Goal: Task Accomplishment & Management: Use online tool/utility

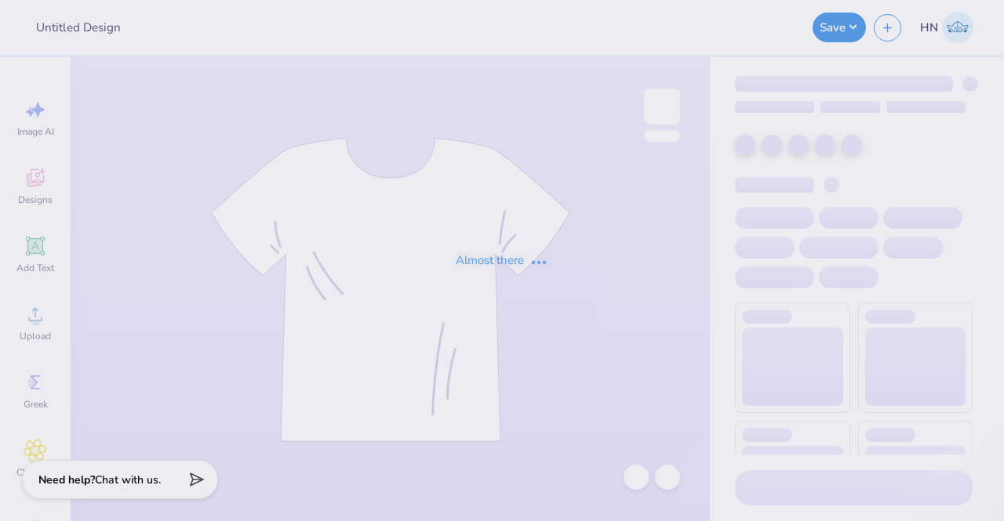
type input "Navy Shorts"
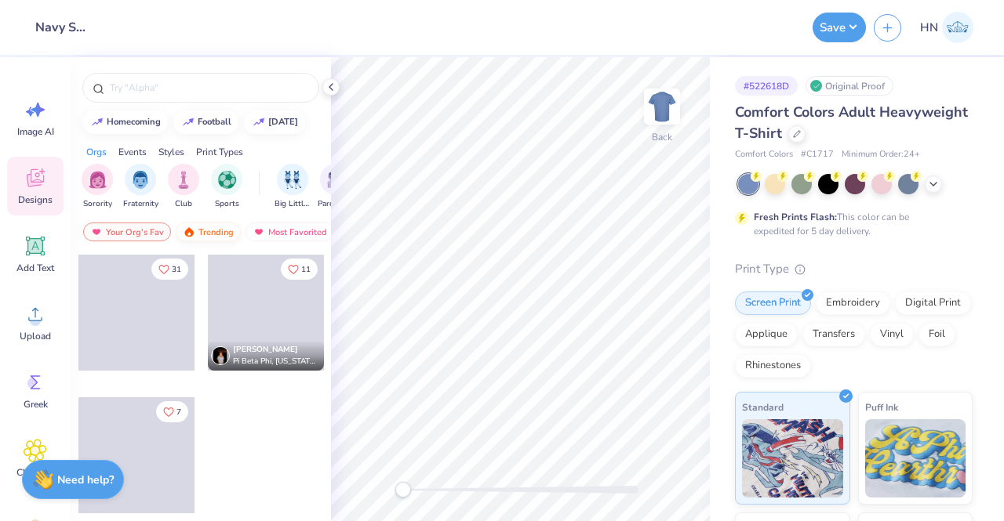
click at [228, 226] on div "Trending" at bounding box center [208, 232] width 65 height 19
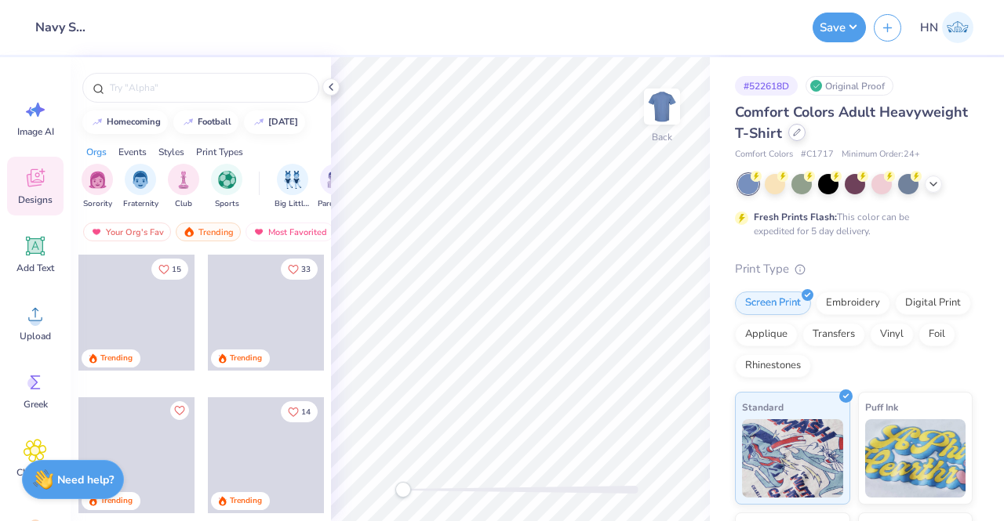
click at [800, 135] on icon at bounding box center [796, 132] width 6 height 6
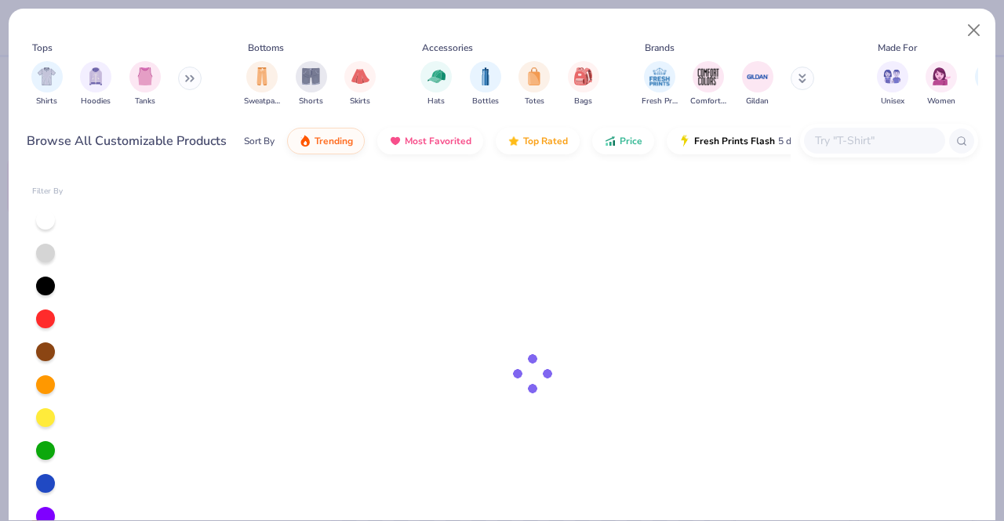
click at [813, 145] on input "text" at bounding box center [873, 141] width 121 height 18
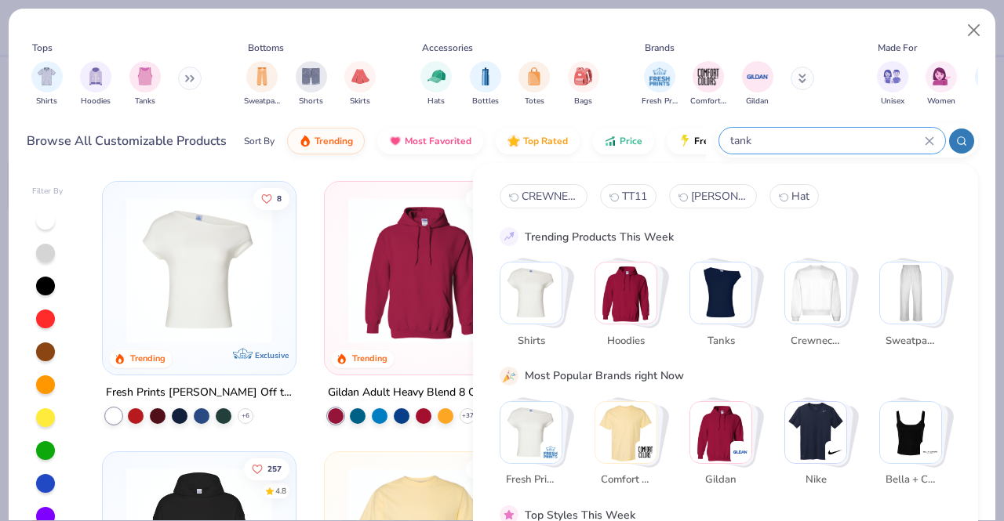
type input "tank"
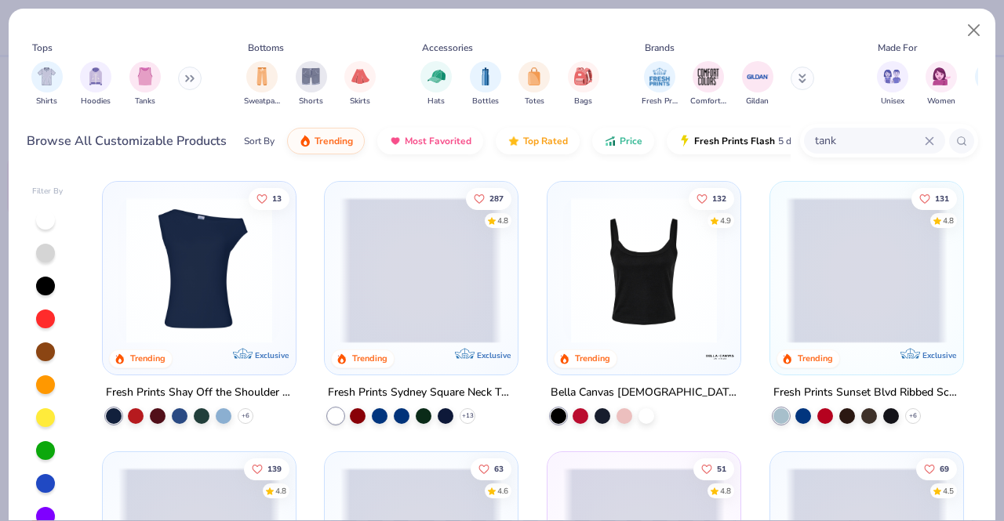
click at [481, 299] on span at bounding box center [421, 271] width 162 height 146
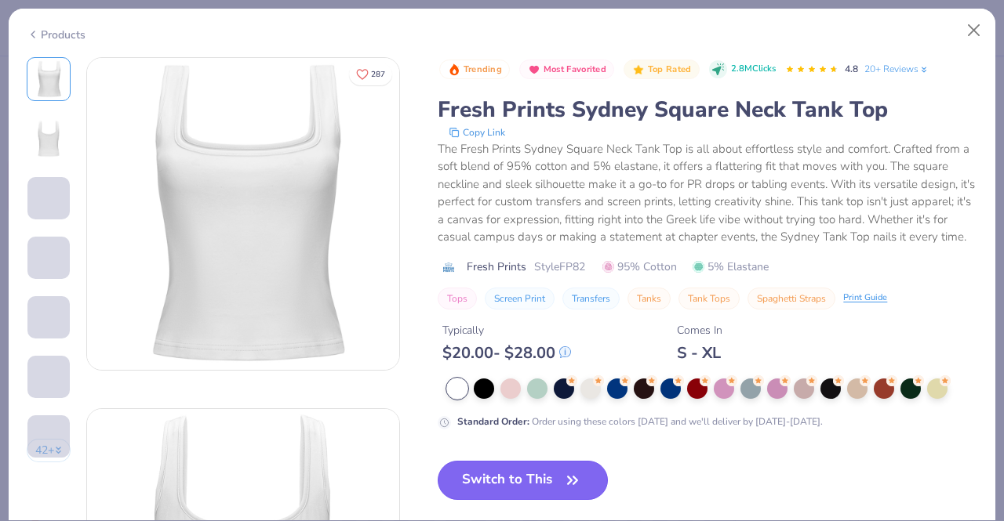
click at [536, 490] on div "Trending Most Favorited Top Rated 2.8M Clicks 4.8 20+ Reviews Fresh Prints Sydn…" at bounding box center [706, 291] width 539 height 468
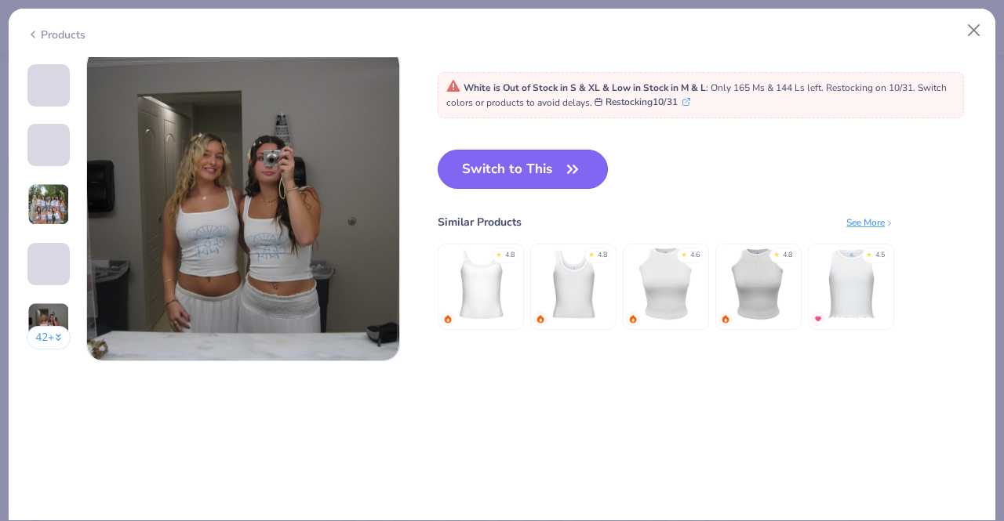
scroll to position [1960, 0]
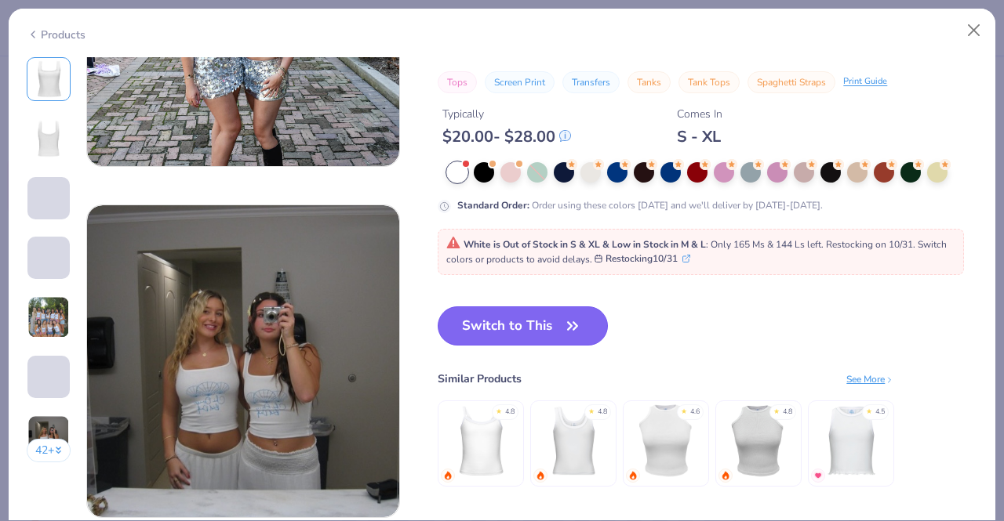
click at [539, 339] on button "Switch to This" at bounding box center [522, 326] width 170 height 39
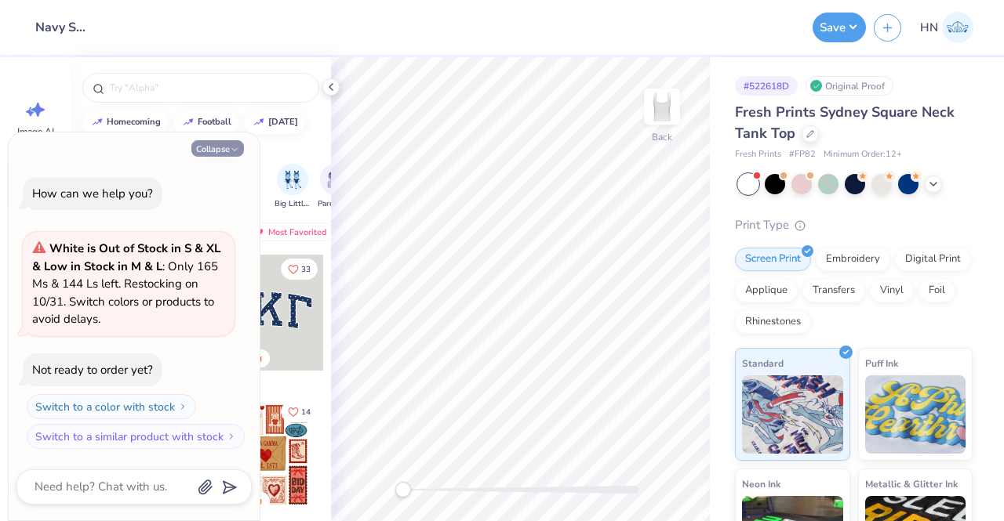
click at [212, 150] on button "Collapse" at bounding box center [217, 148] width 53 height 16
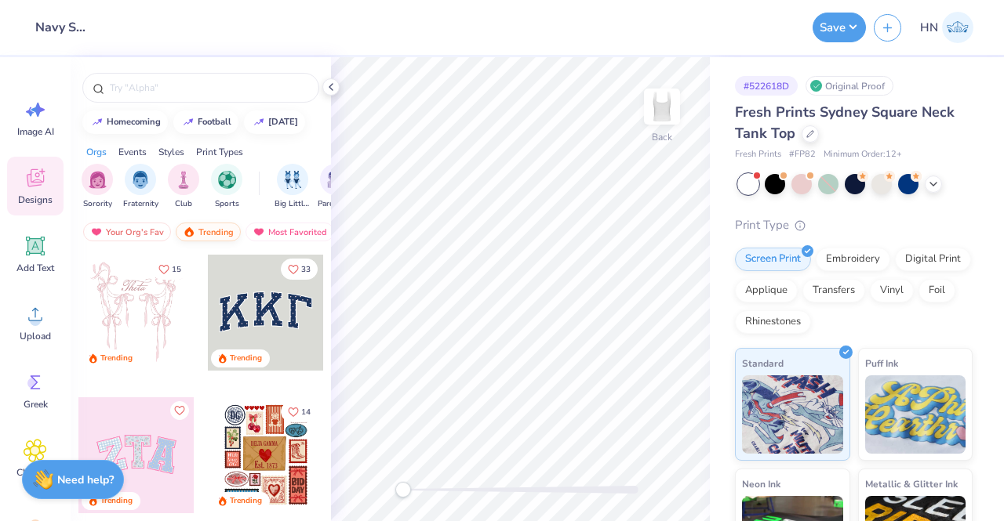
click at [207, 228] on div "Trending" at bounding box center [208, 232] width 65 height 19
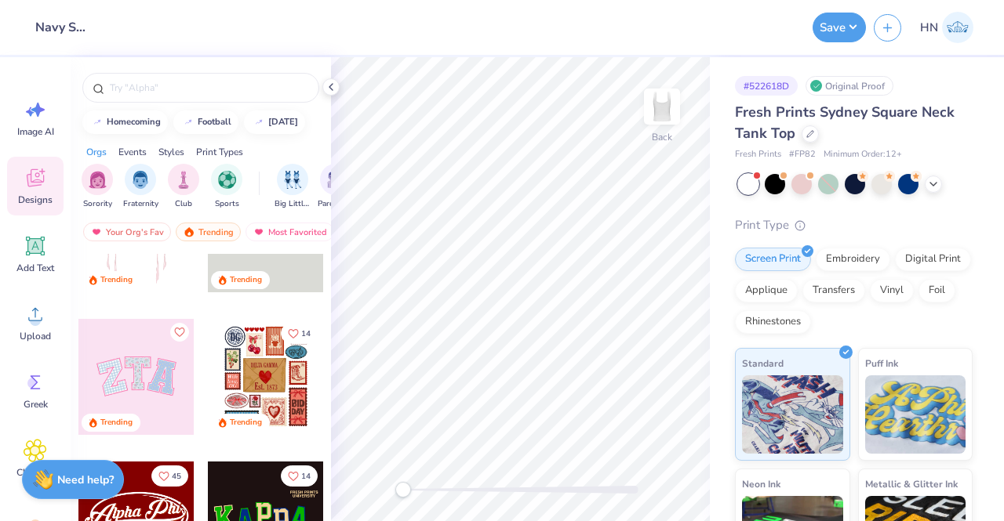
scroll to position [157, 0]
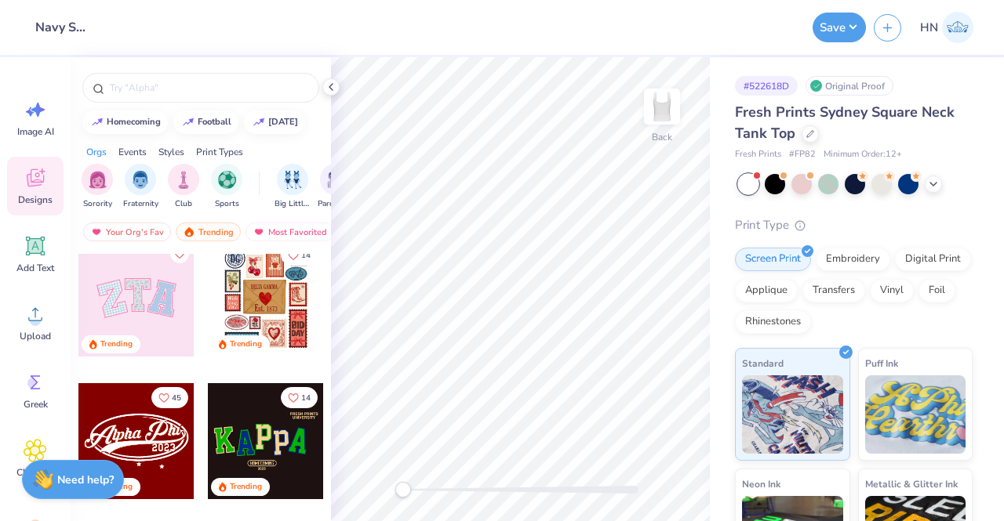
click at [138, 307] on div at bounding box center [136, 299] width 116 height 116
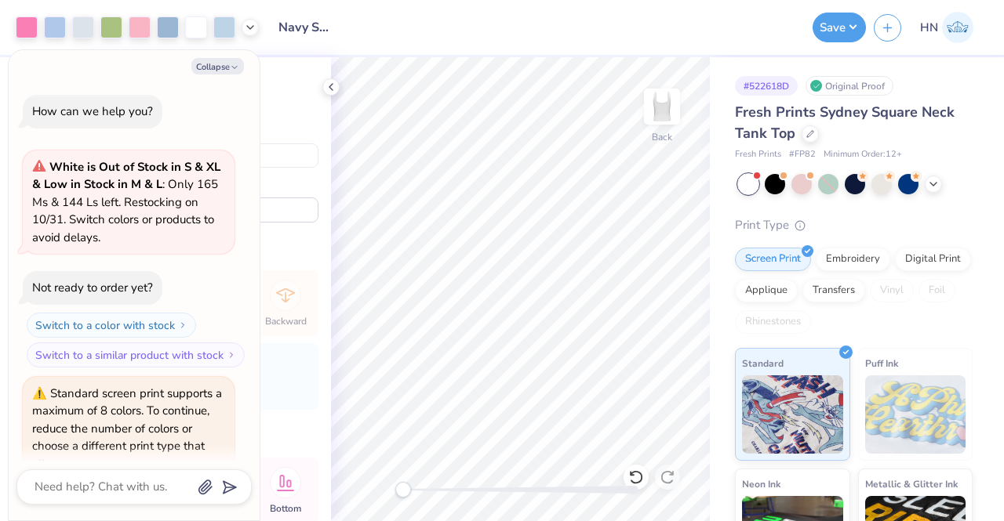
scroll to position [72, 0]
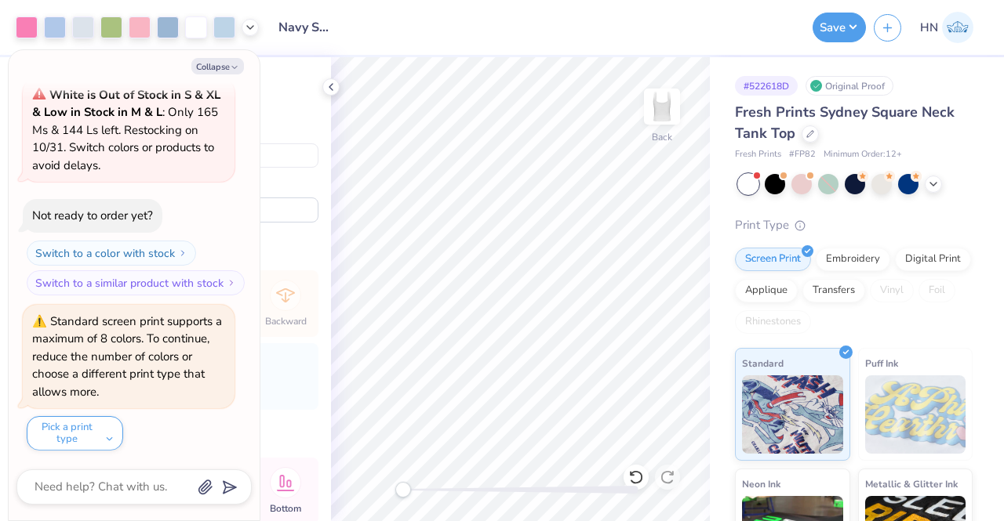
type textarea "x"
type input "4.92"
type input "2.47"
click at [848, 248] on div "Embroidery" at bounding box center [852, 257] width 74 height 24
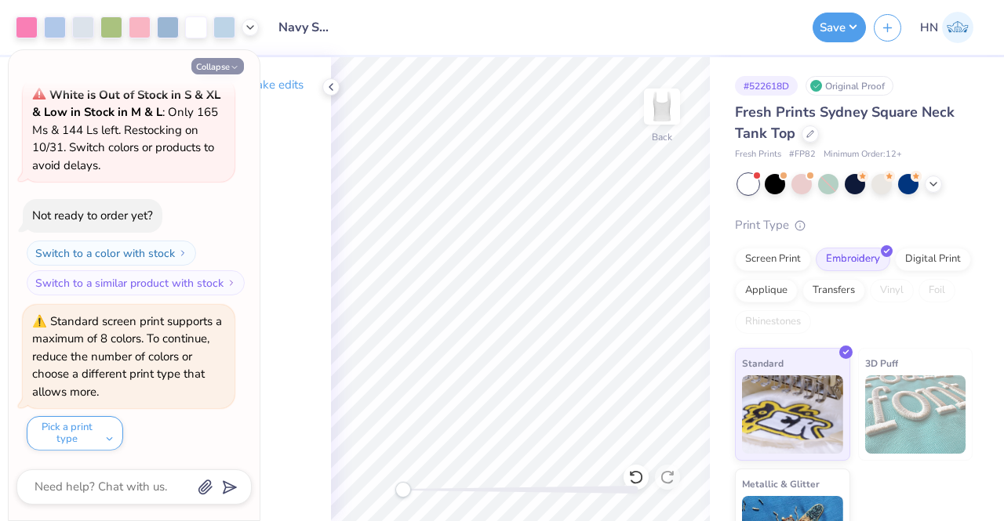
click at [227, 64] on button "Collapse" at bounding box center [217, 66] width 53 height 16
type textarea "x"
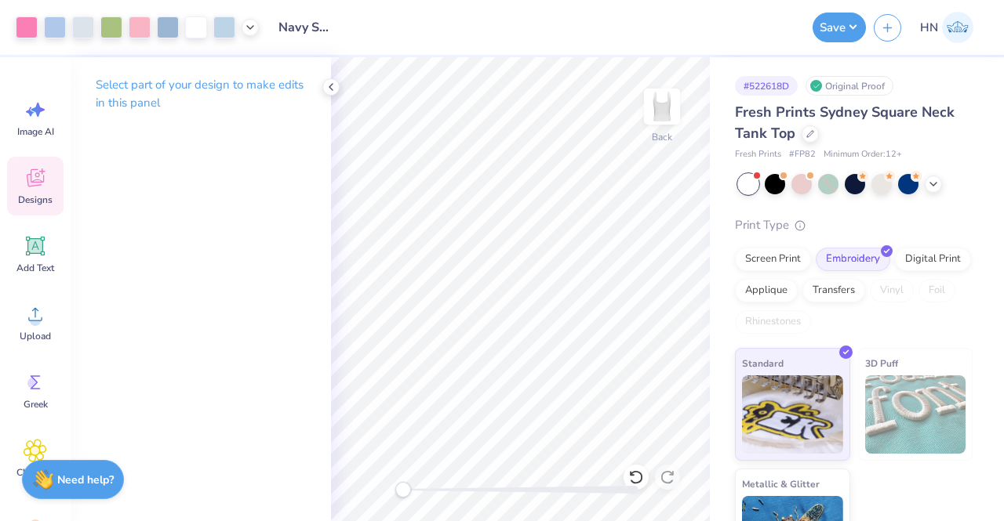
click at [36, 184] on icon at bounding box center [34, 180] width 15 height 13
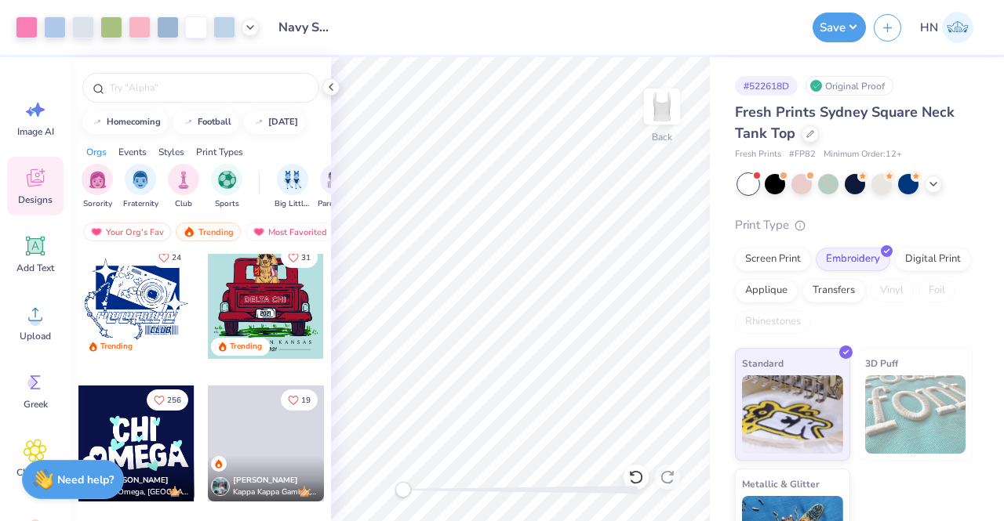
scroll to position [1882, 0]
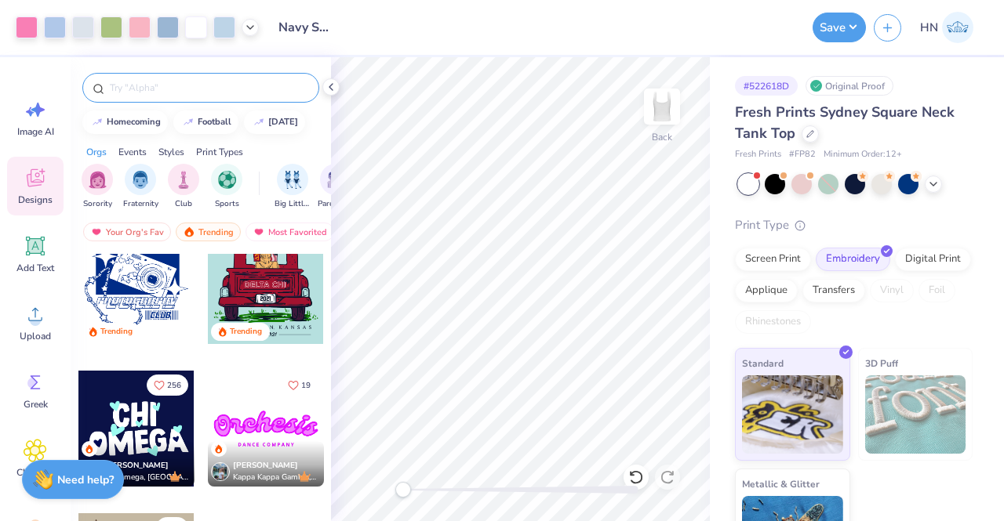
click at [223, 82] on input "text" at bounding box center [208, 88] width 201 height 16
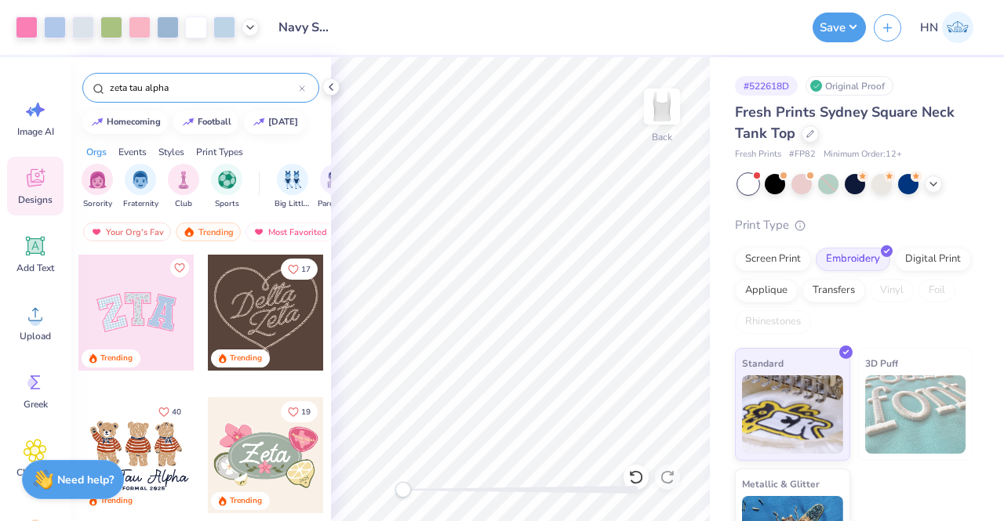
type input "zeta tau alpha"
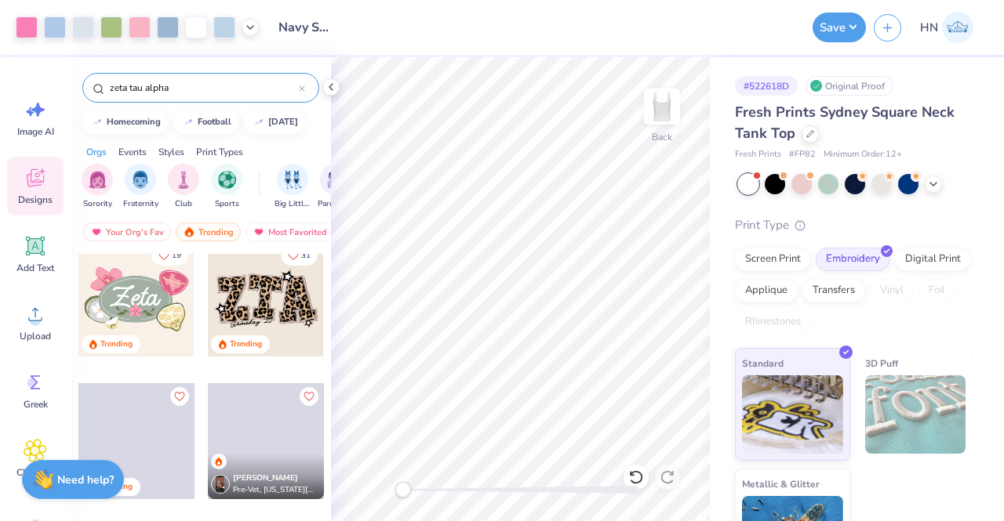
scroll to position [314, 0]
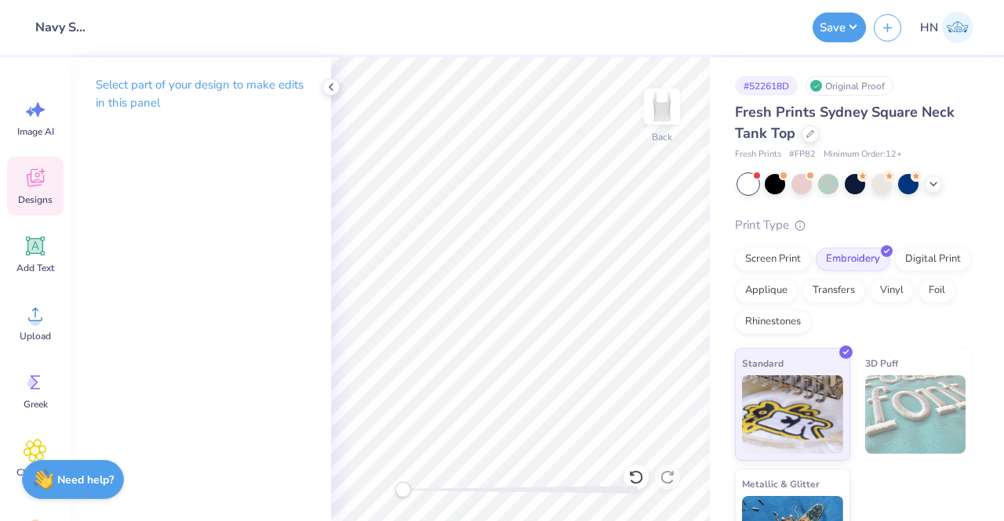
click at [34, 184] on icon at bounding box center [34, 180] width 15 height 13
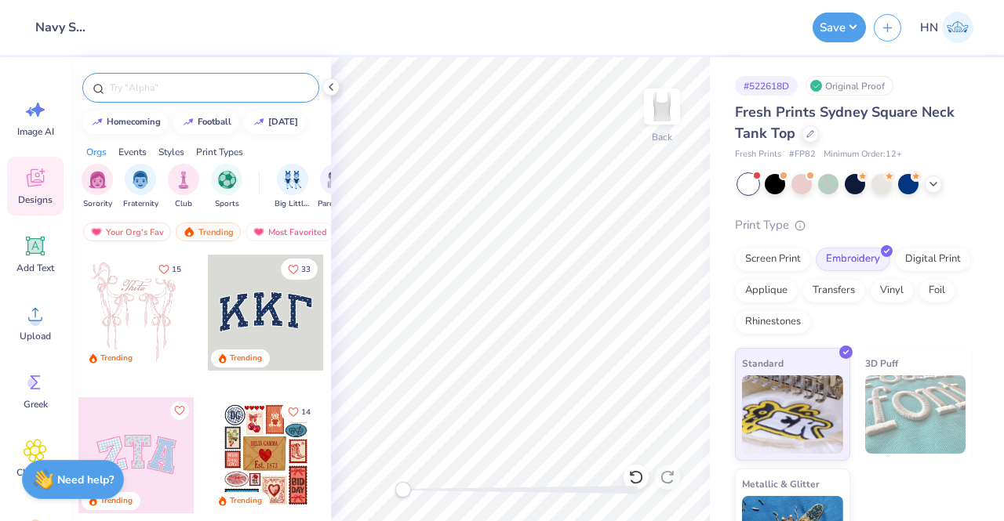
click at [163, 89] on input "text" at bounding box center [208, 88] width 201 height 16
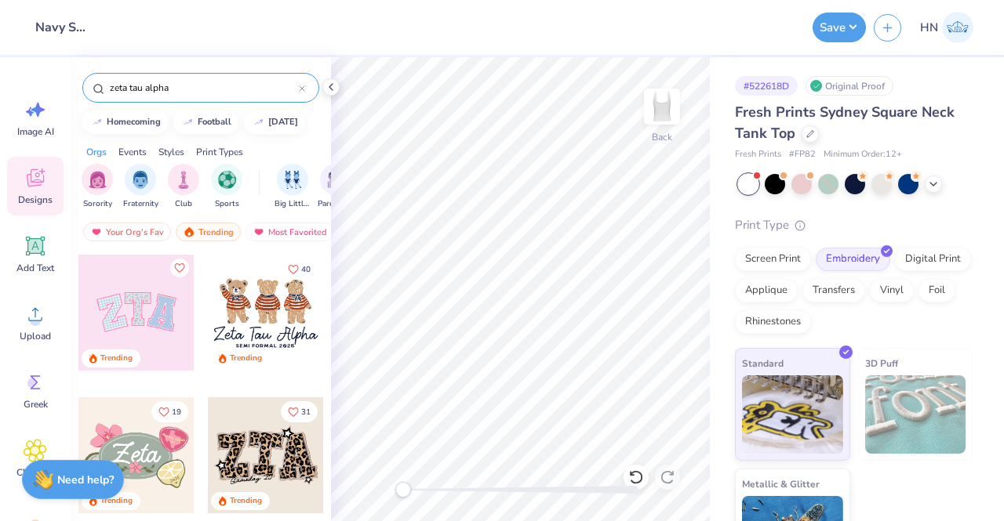
type input "zeta tau alpha"
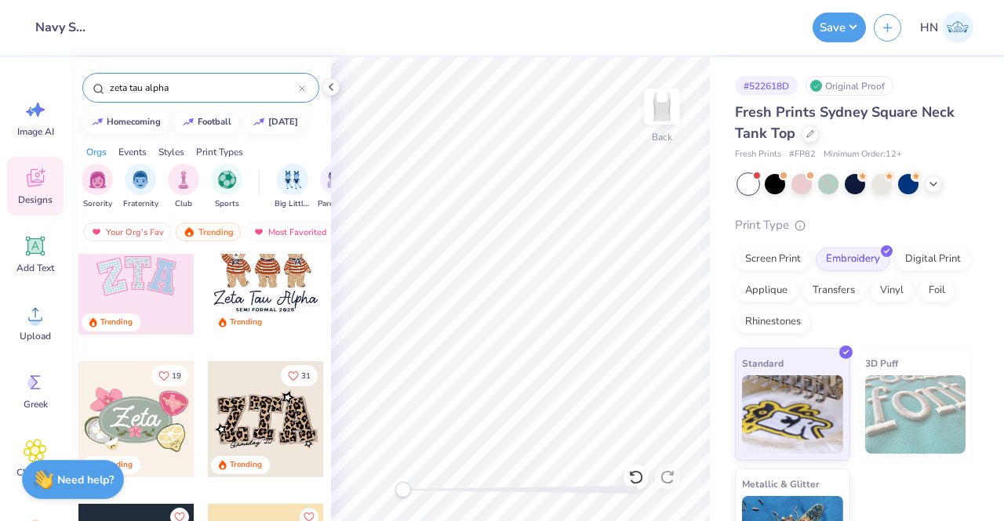
scroll to position [0, 0]
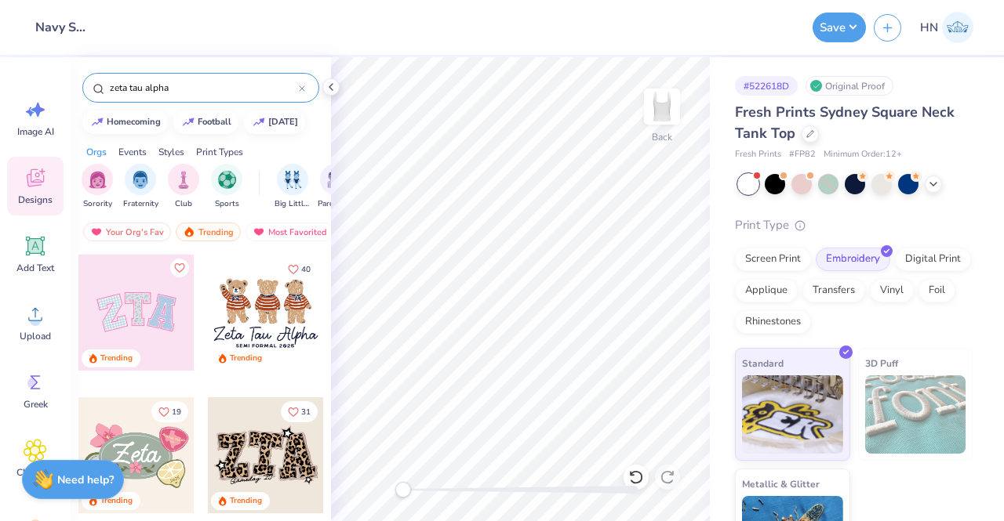
drag, startPoint x: 164, startPoint y: 82, endPoint x: 64, endPoint y: 89, distance: 99.8
click at [64, 89] on div "Design Title Navy Shorts Save HN Image AI Designs Add Text Upload Greek Clipart…" at bounding box center [502, 260] width 1004 height 521
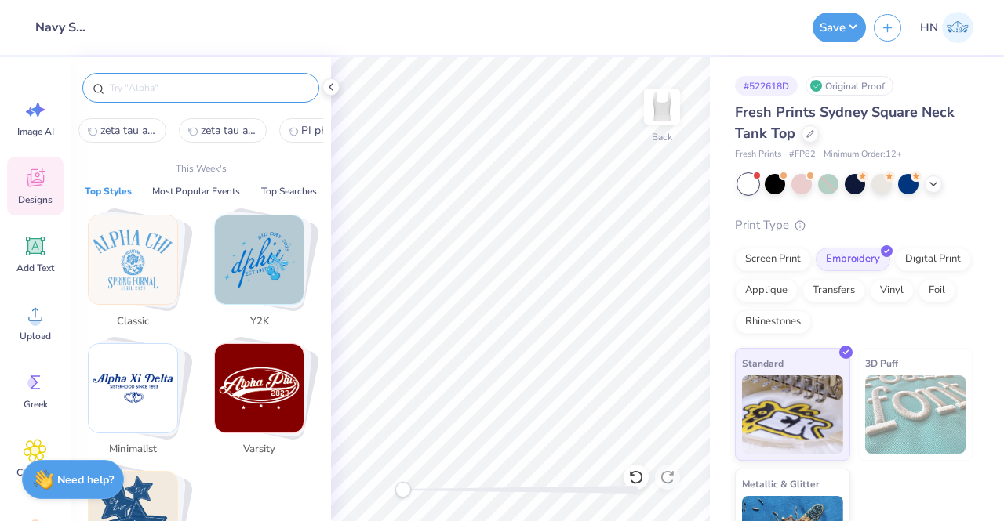
click at [151, 314] on span "Classic" at bounding box center [132, 322] width 51 height 16
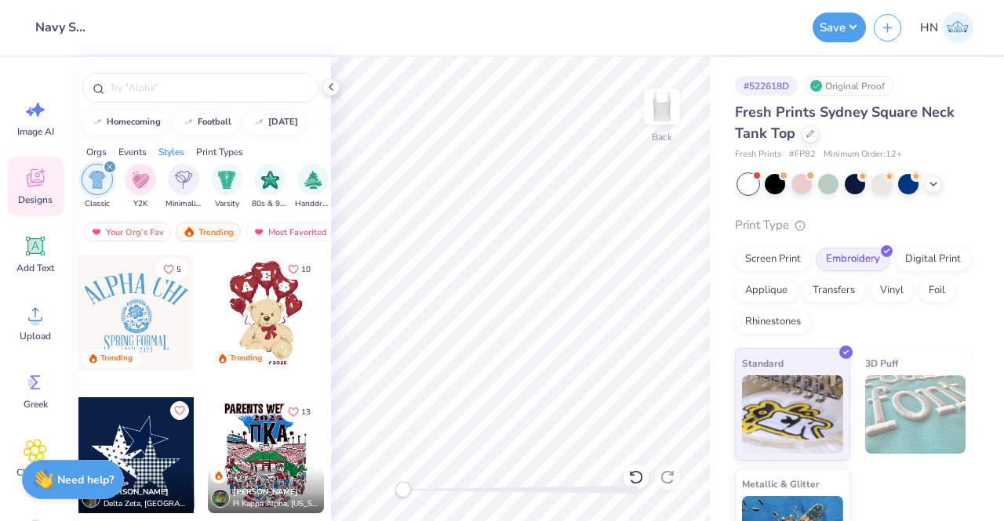
click at [110, 165] on icon "filter for Classic" at bounding box center [110, 167] width 6 height 6
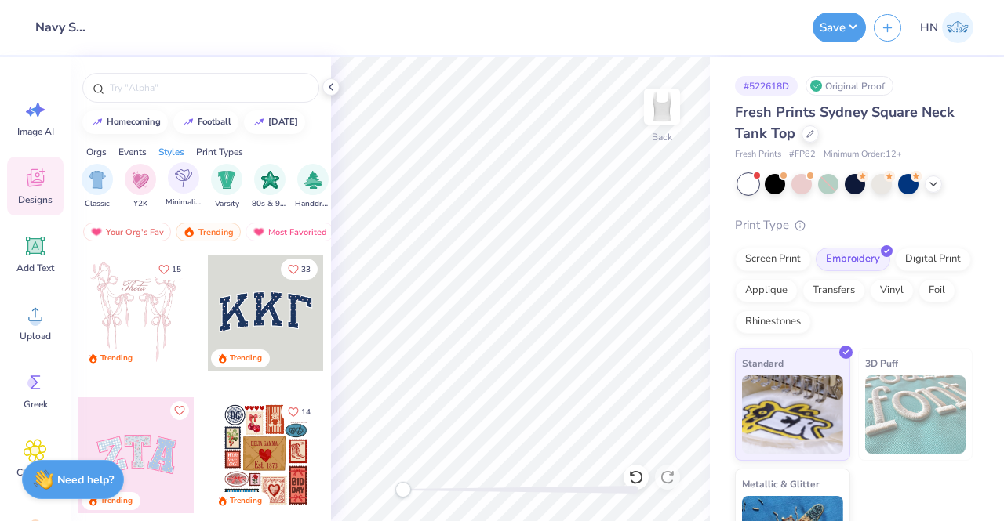
click at [166, 176] on div "Minimalist" at bounding box center [183, 185] width 36 height 46
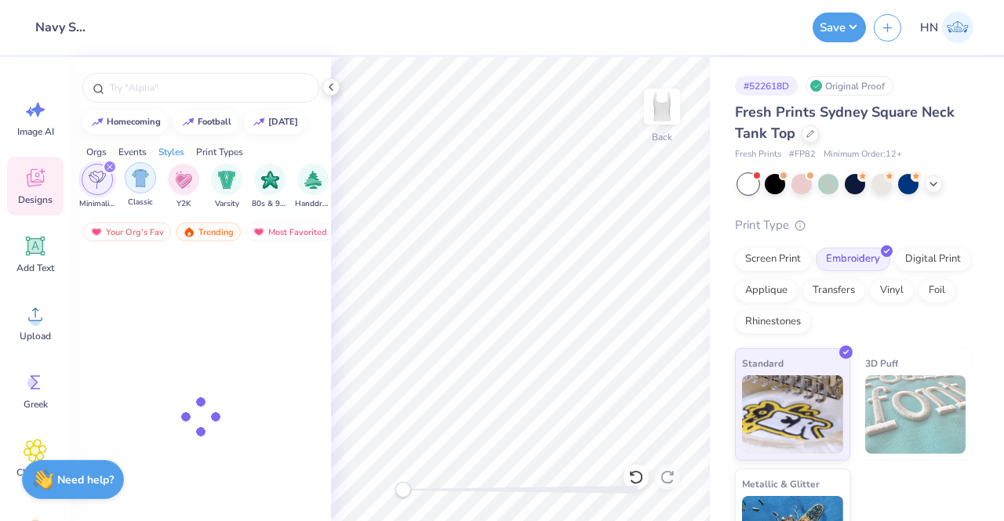
click at [173, 178] on div "filter for Y2K" at bounding box center [183, 179] width 31 height 31
click at [111, 165] on icon "filter for Y2K" at bounding box center [109, 167] width 5 height 5
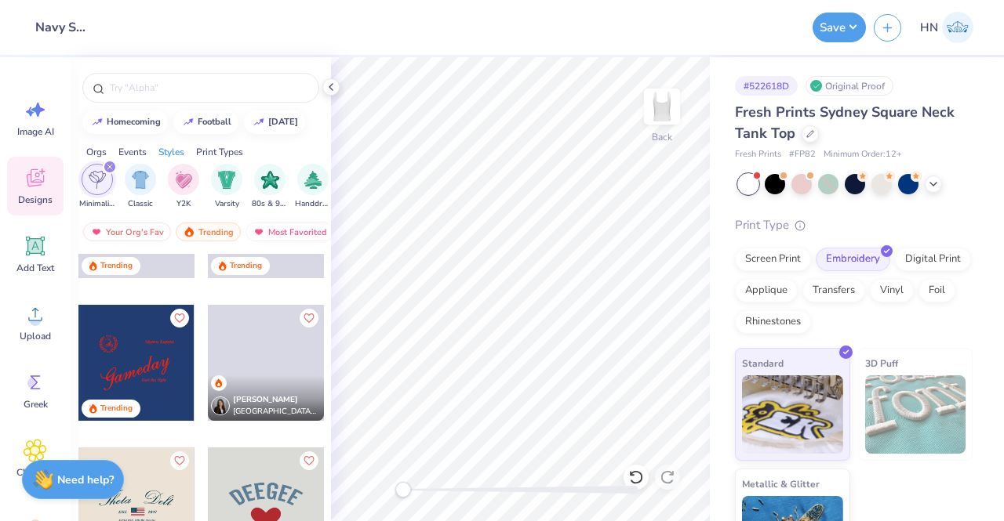
scroll to position [351, 0]
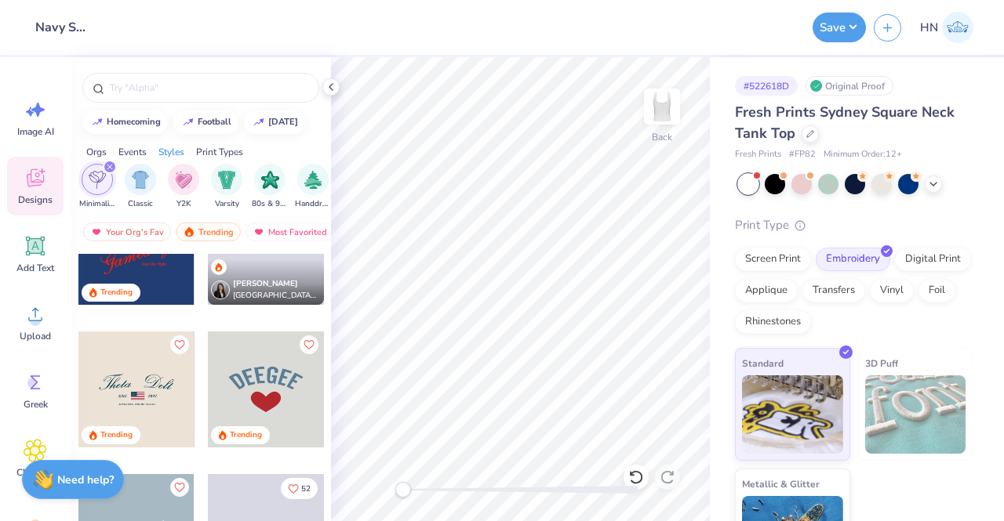
click at [108, 162] on div "filter for Minimalist" at bounding box center [110, 167] width 14 height 14
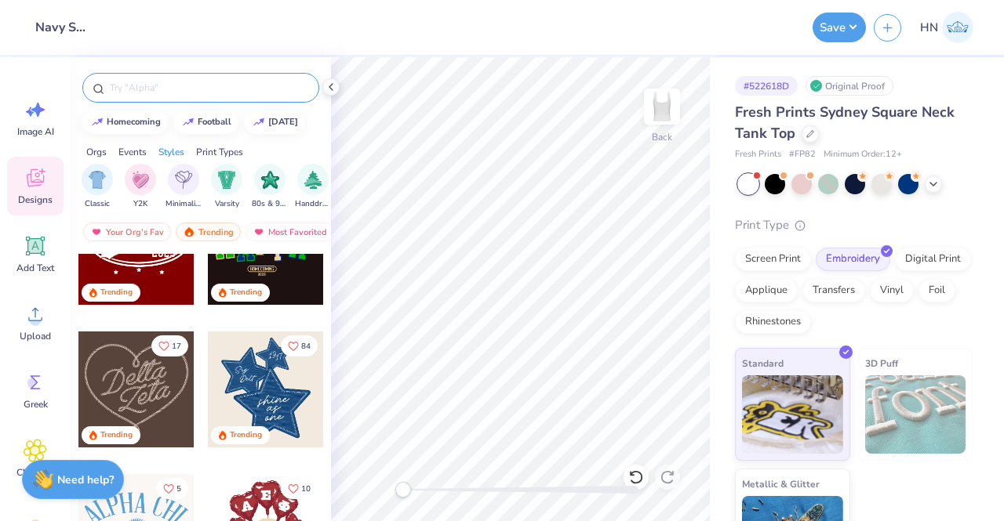
click at [149, 81] on input "text" at bounding box center [208, 88] width 201 height 16
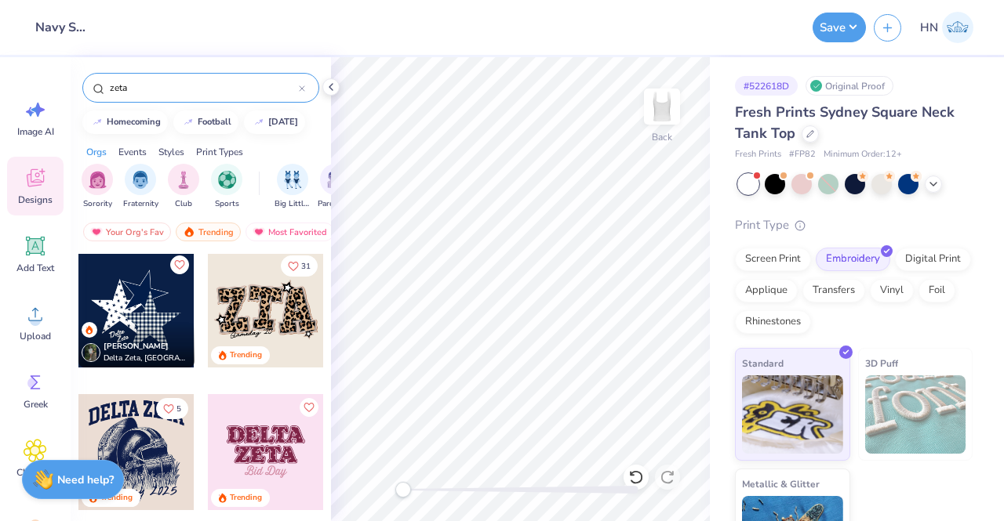
scroll to position [1725, 0]
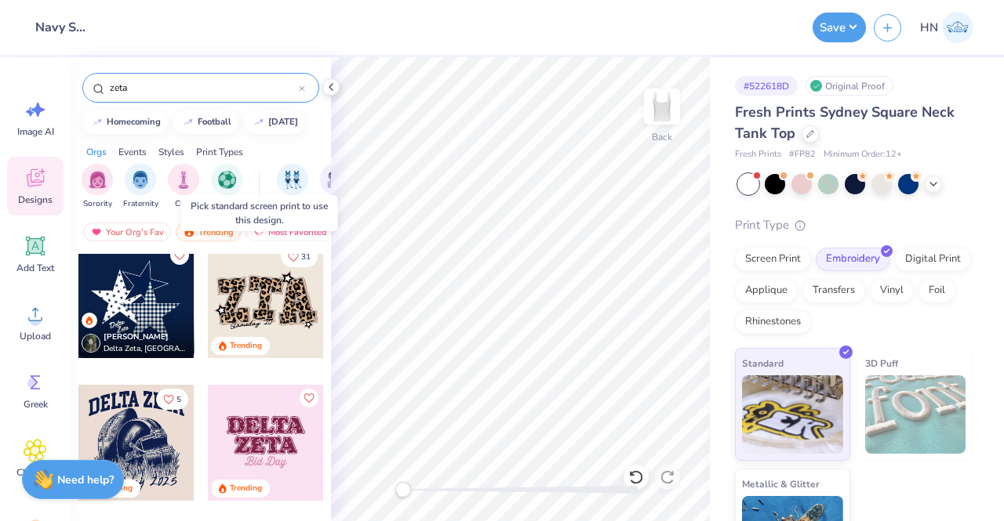
type input "zeta"
click at [231, 305] on div at bounding box center [266, 300] width 116 height 116
click at [260, 299] on div at bounding box center [266, 300] width 116 height 116
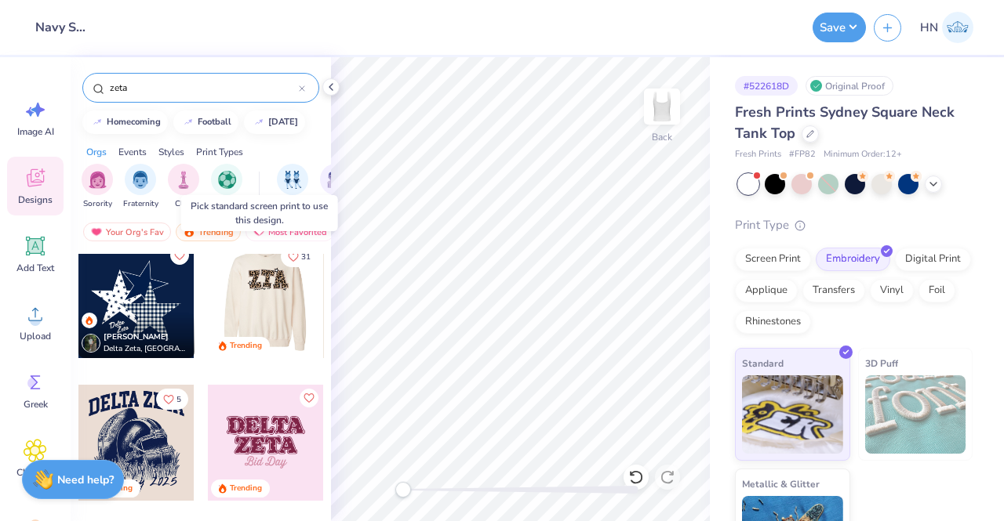
click at [249, 303] on div at bounding box center [265, 300] width 116 height 116
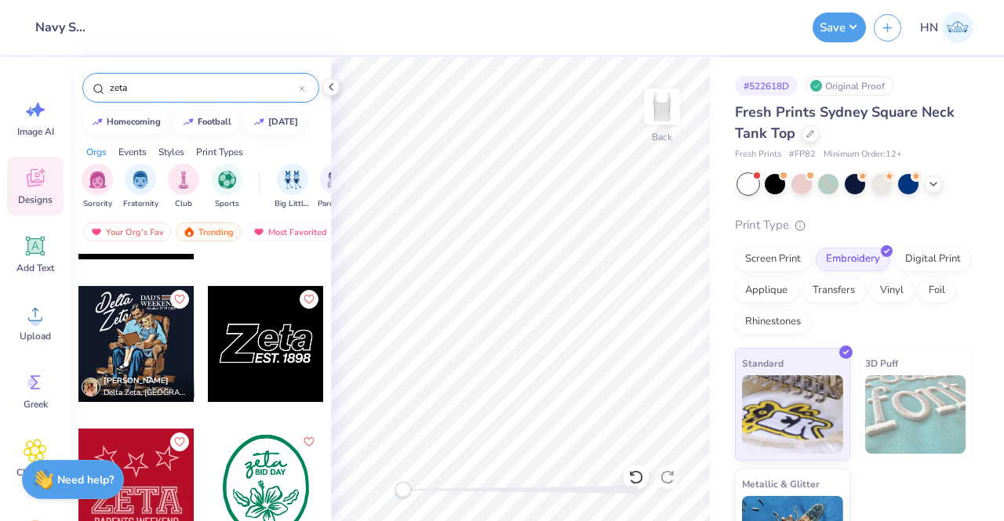
scroll to position [2901, 0]
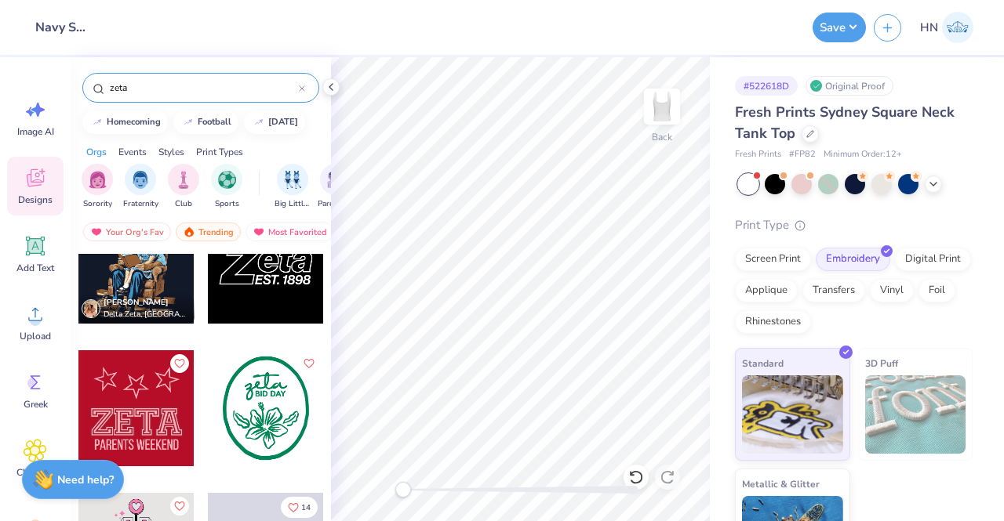
click at [274, 270] on div at bounding box center [266, 266] width 116 height 116
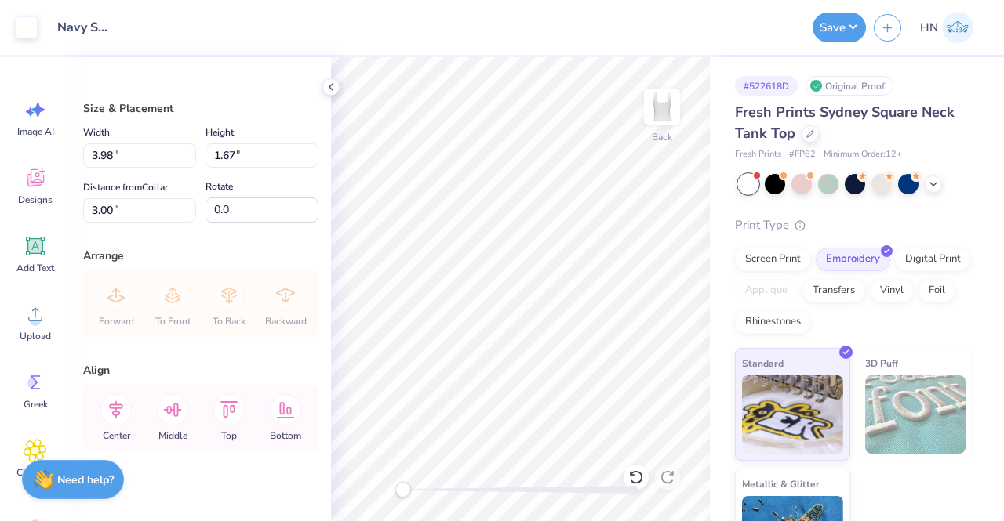
click at [787, 174] on div at bounding box center [855, 184] width 234 height 20
click at [778, 178] on div at bounding box center [774, 182] width 20 height 20
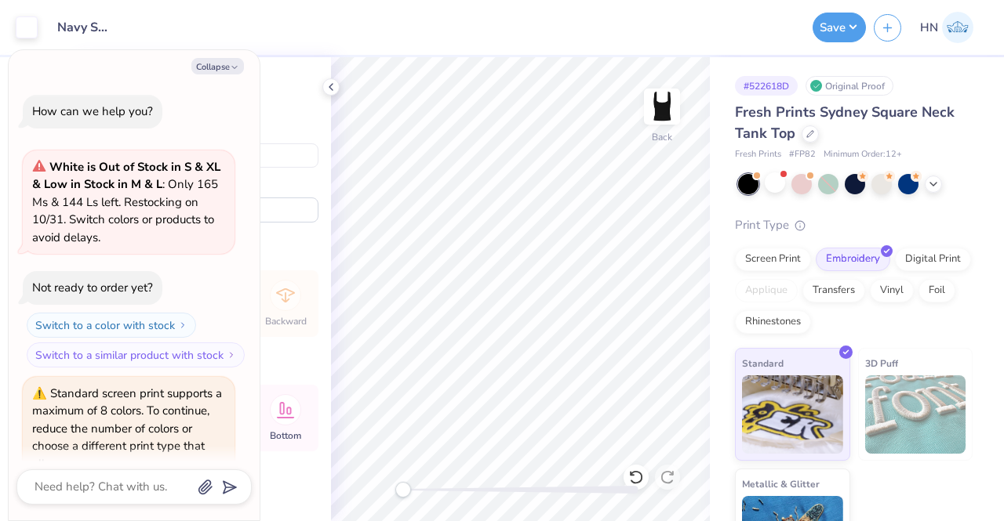
scroll to position [312, 0]
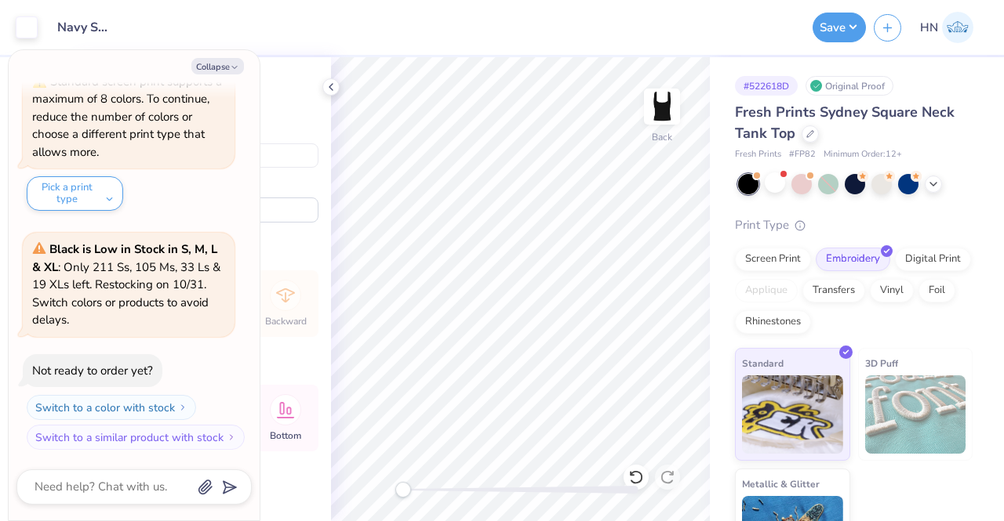
type textarea "x"
type input "4.65"
type input "1.96"
type input "2.71"
click at [333, 89] on icon at bounding box center [331, 87] width 13 height 13
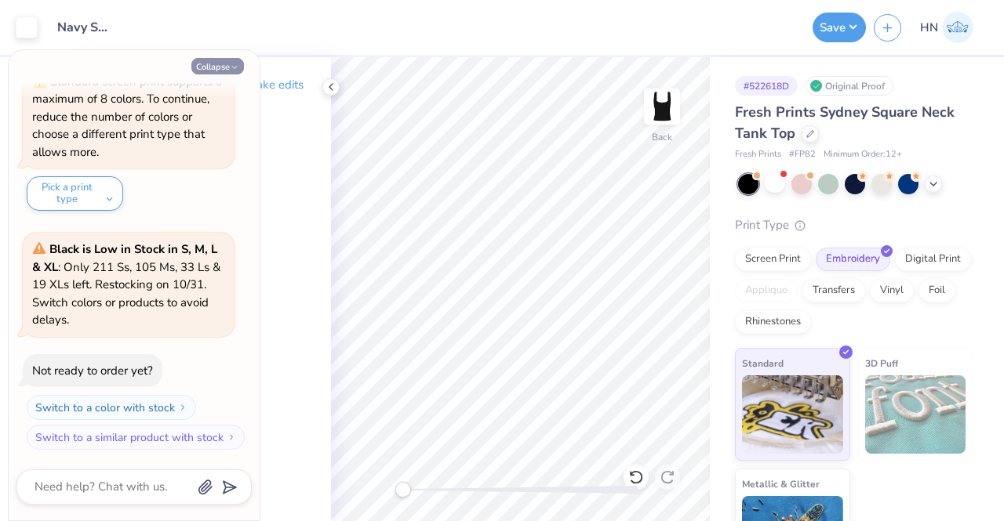
click at [216, 68] on button "Collapse" at bounding box center [217, 66] width 53 height 16
type textarea "x"
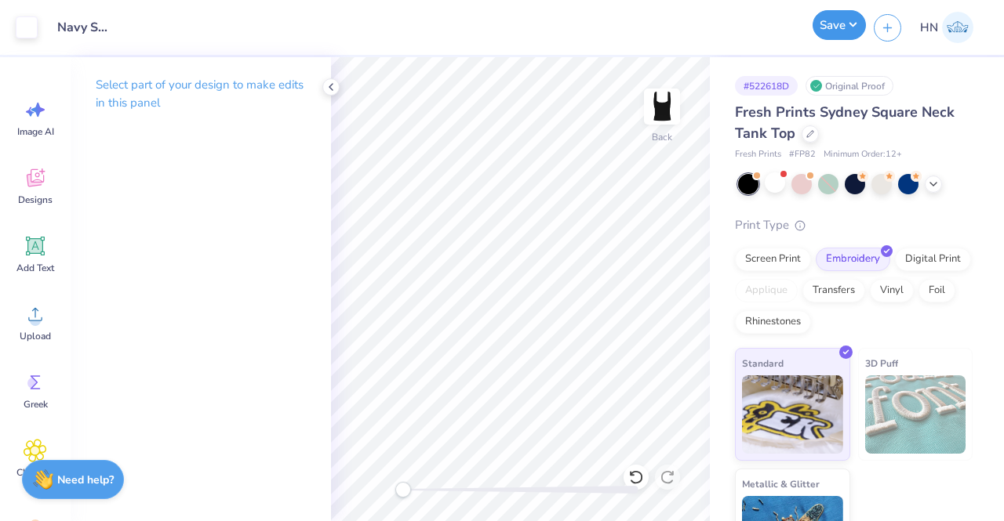
click at [832, 20] on button "Save" at bounding box center [838, 25] width 53 height 30
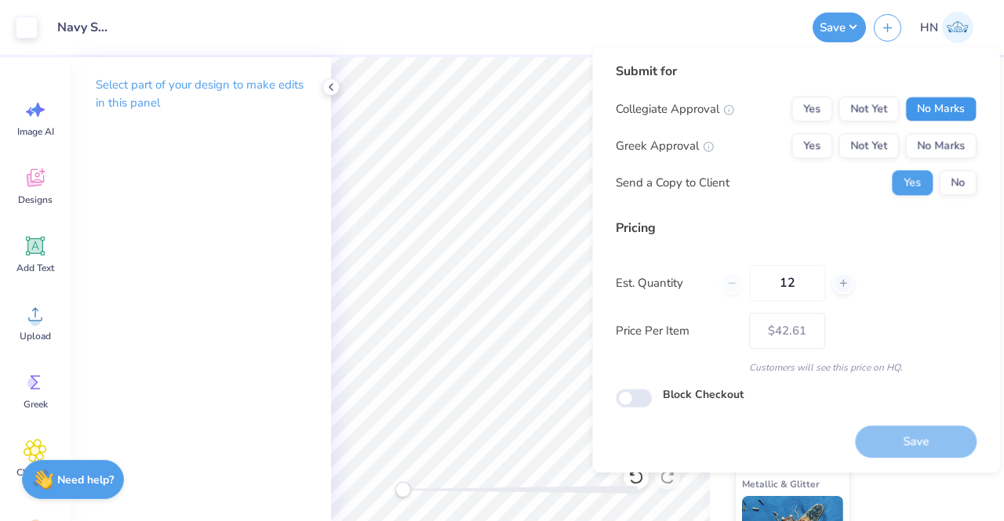
click at [925, 115] on button "No Marks" at bounding box center [940, 108] width 71 height 25
click at [798, 143] on button "Yes" at bounding box center [811, 145] width 41 height 25
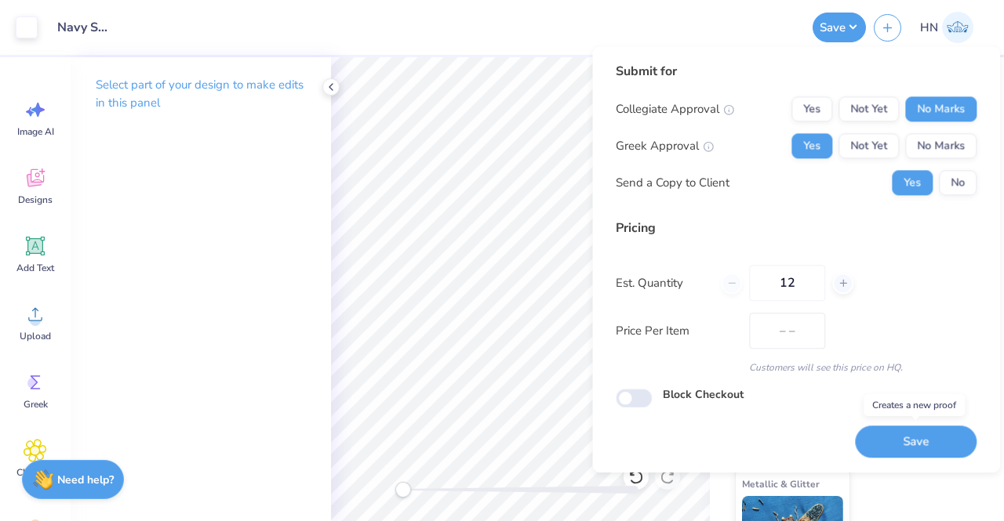
click at [912, 445] on button "Save" at bounding box center [916, 442] width 122 height 32
type input "$42.61"
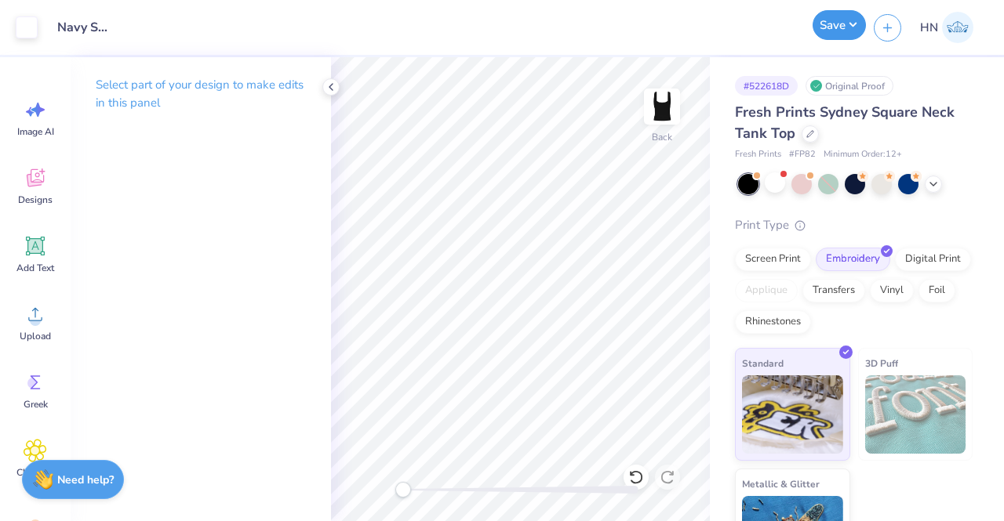
click at [851, 24] on button "Save" at bounding box center [838, 25] width 53 height 30
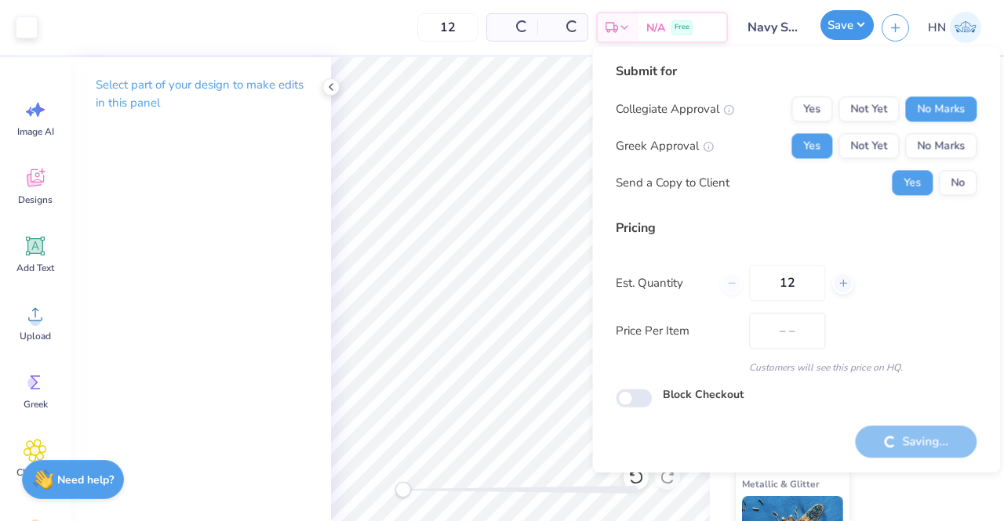
type input "$35.93"
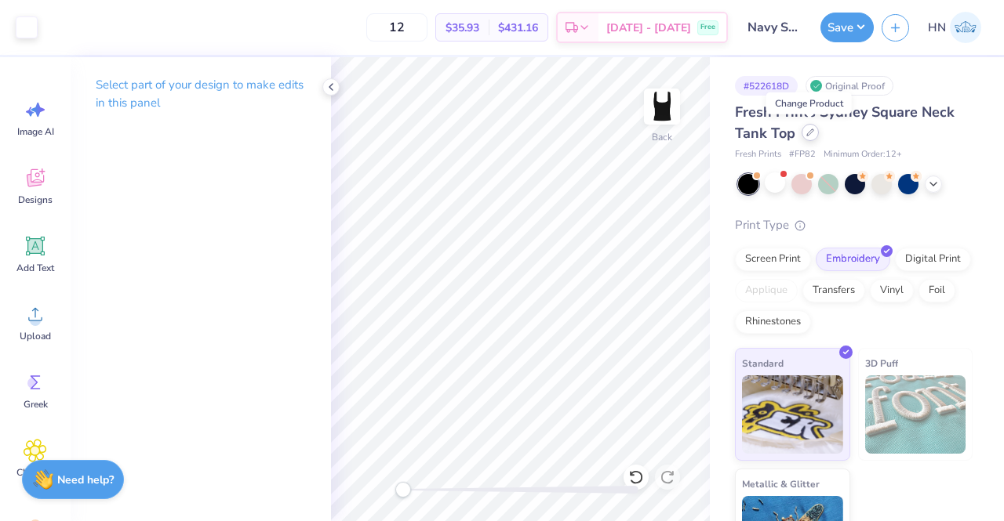
click at [808, 128] on div at bounding box center [809, 132] width 17 height 17
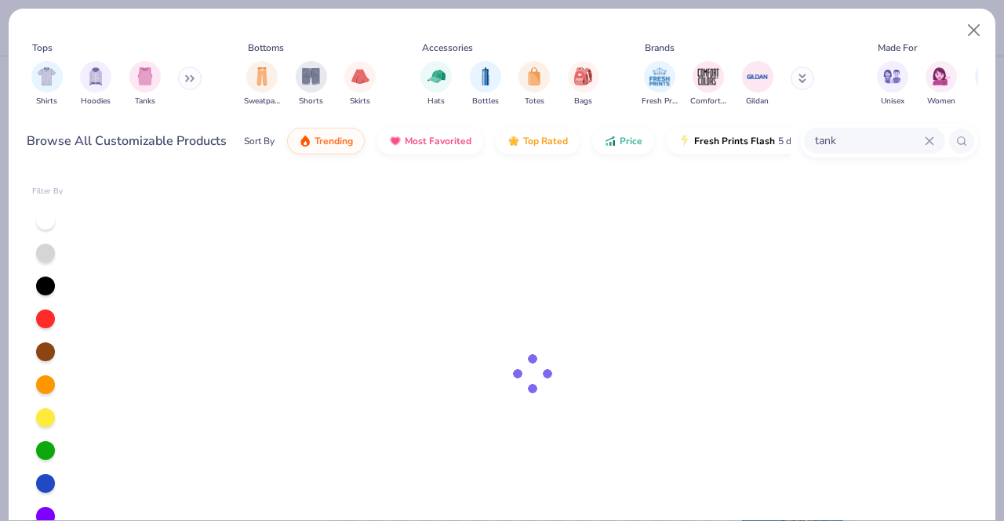
click at [975, 13] on div "Tops Shirts Hoodies Tanks Bottoms Sweatpants Shorts Skirts Accessories Hats Bot…" at bounding box center [502, 89] width 986 height 161
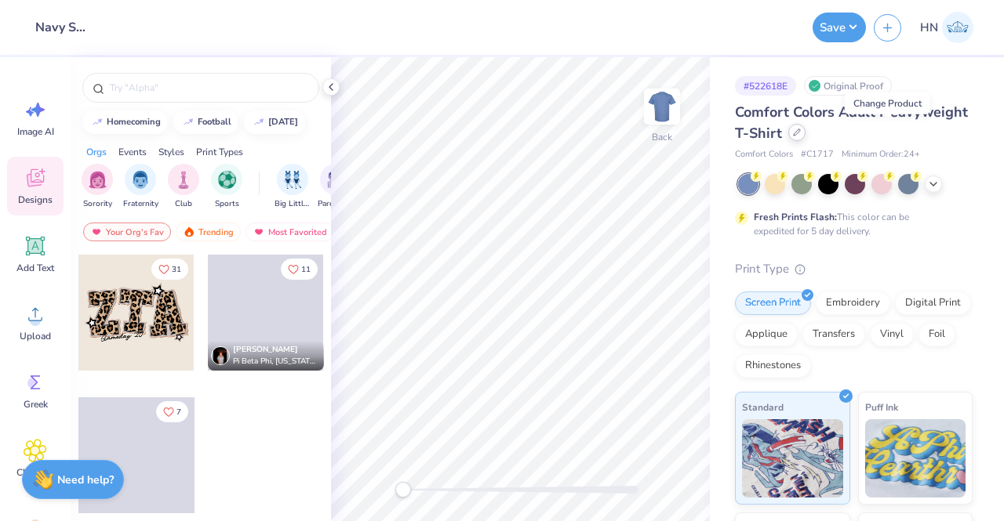
click at [805, 126] on div at bounding box center [796, 132] width 17 height 17
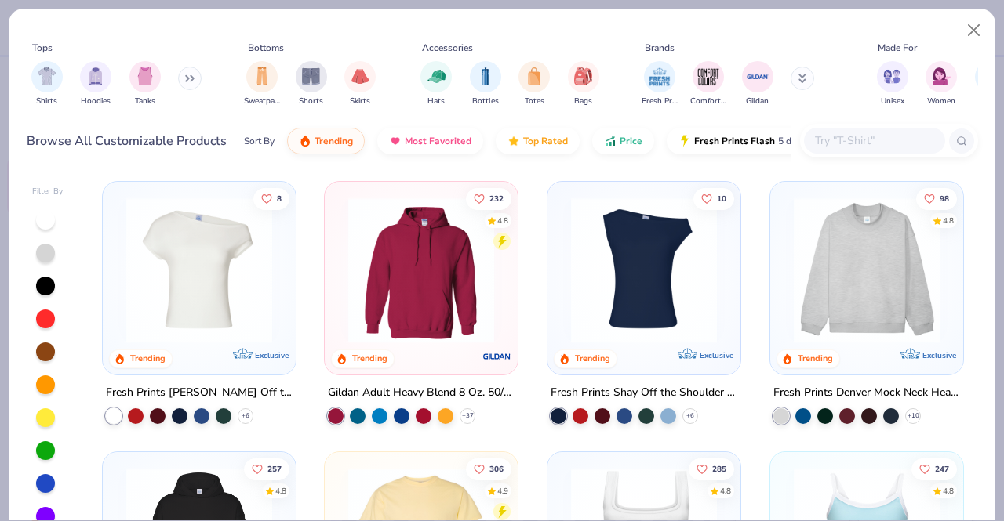
click at [870, 146] on input "text" at bounding box center [873, 141] width 121 height 18
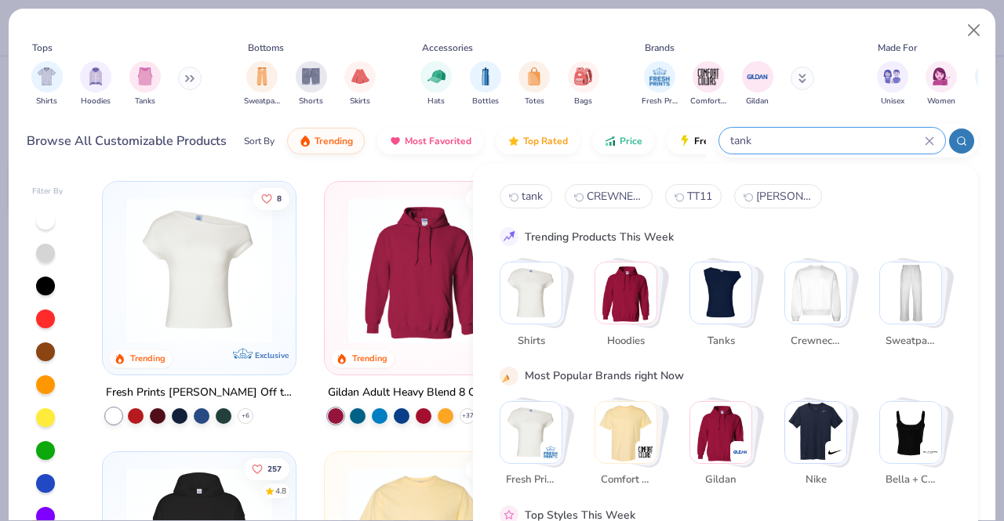
type input "tank"
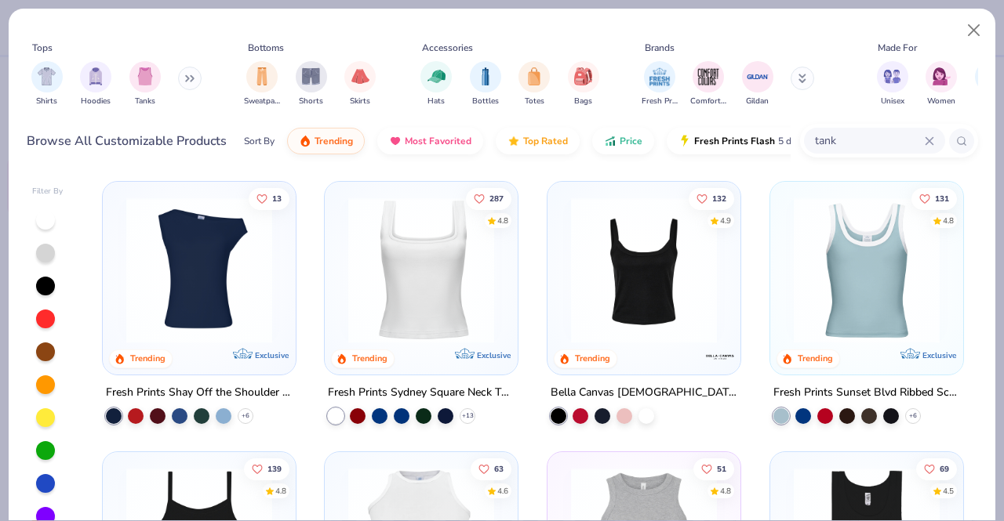
click at [699, 314] on img at bounding box center [644, 271] width 162 height 146
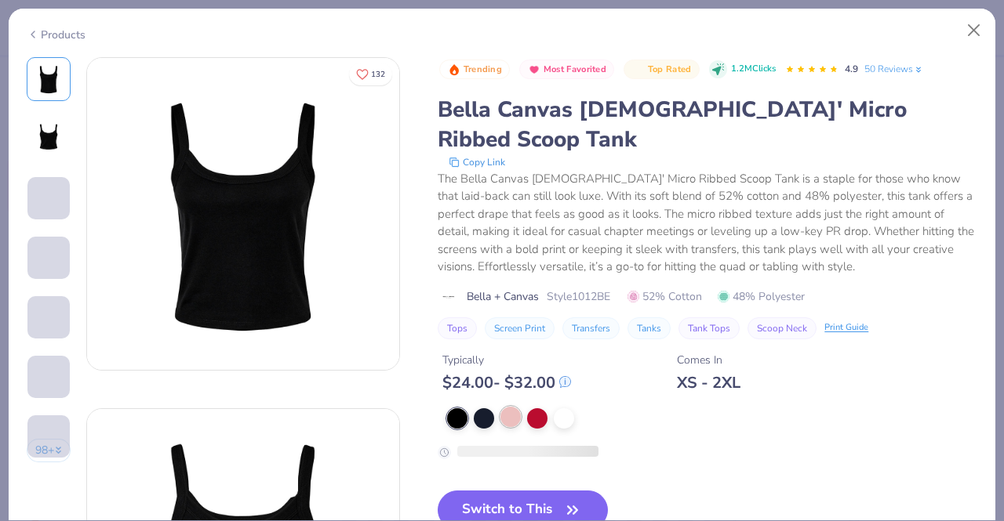
click at [505, 407] on div at bounding box center [510, 417] width 20 height 20
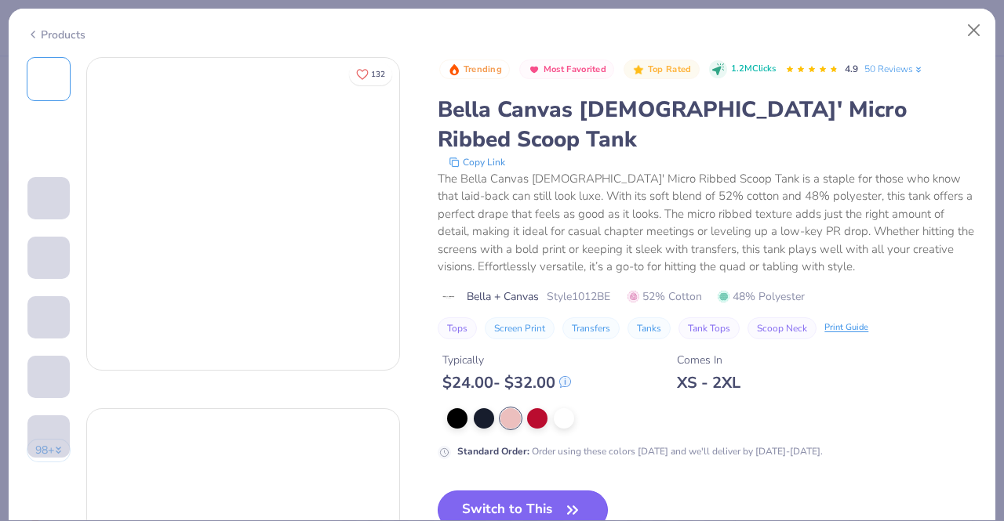
click at [505, 491] on button "Switch to This" at bounding box center [522, 510] width 170 height 39
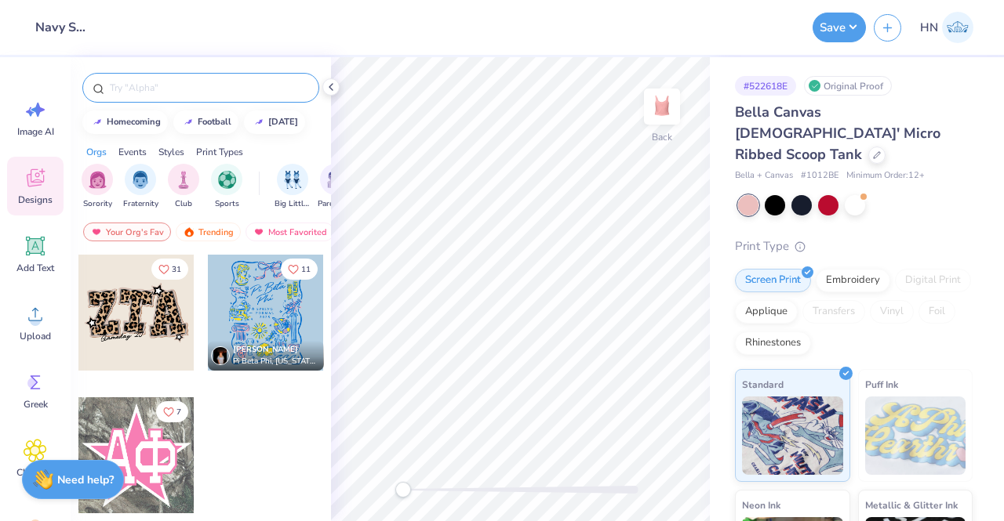
click at [177, 90] on input "text" at bounding box center [208, 88] width 201 height 16
type input "zeta"
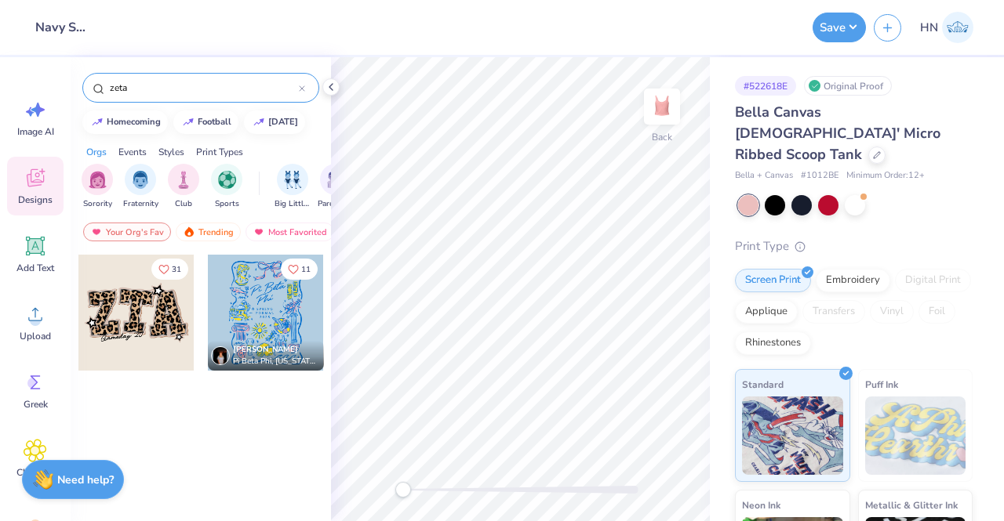
click at [62, 80] on div "Design Title Navy Shorts Save HN Image AI Designs Add Text Upload Greek Clipart…" at bounding box center [502, 260] width 1004 height 521
type input "Zeta"
click at [162, 231] on div "Your Org's Fav" at bounding box center [127, 232] width 88 height 19
click at [220, 223] on div "Trending" at bounding box center [208, 232] width 65 height 19
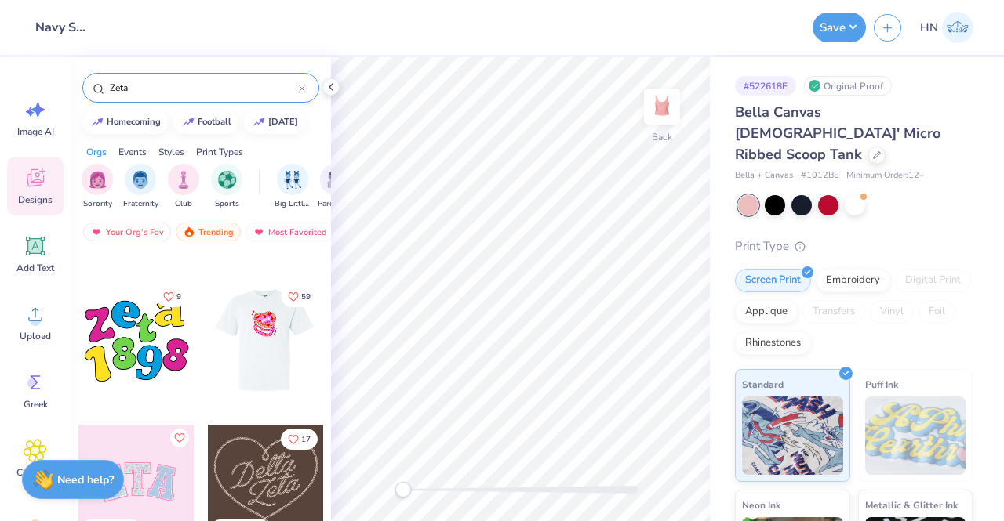
scroll to position [1292, 0]
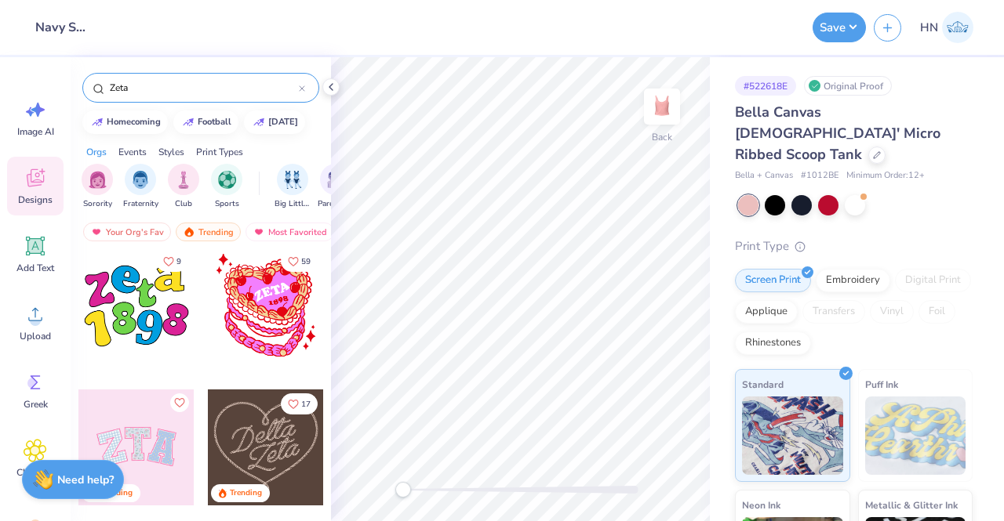
click at [118, 339] on div at bounding box center [136, 305] width 116 height 116
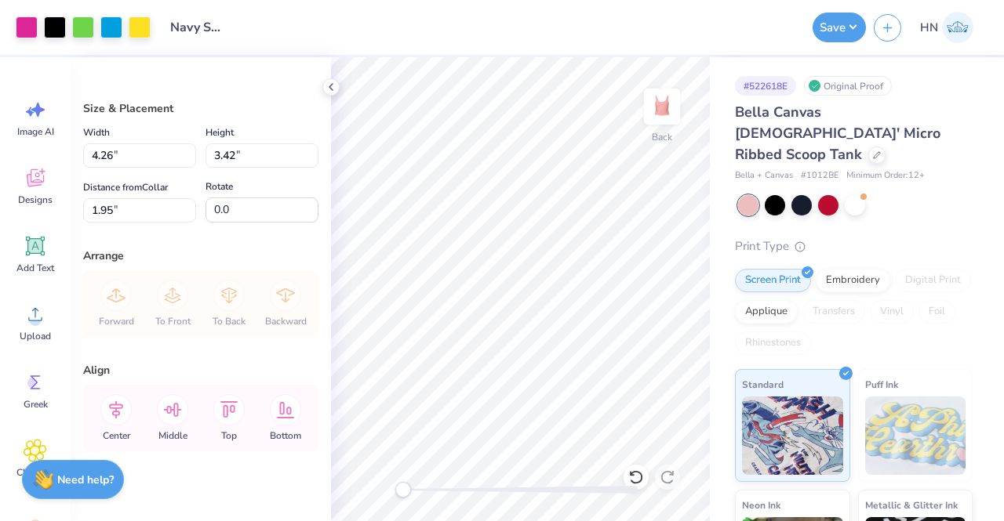
type input "4.26"
type input "3.42"
type input "1.95"
type input "3.90"
type input "3.12"
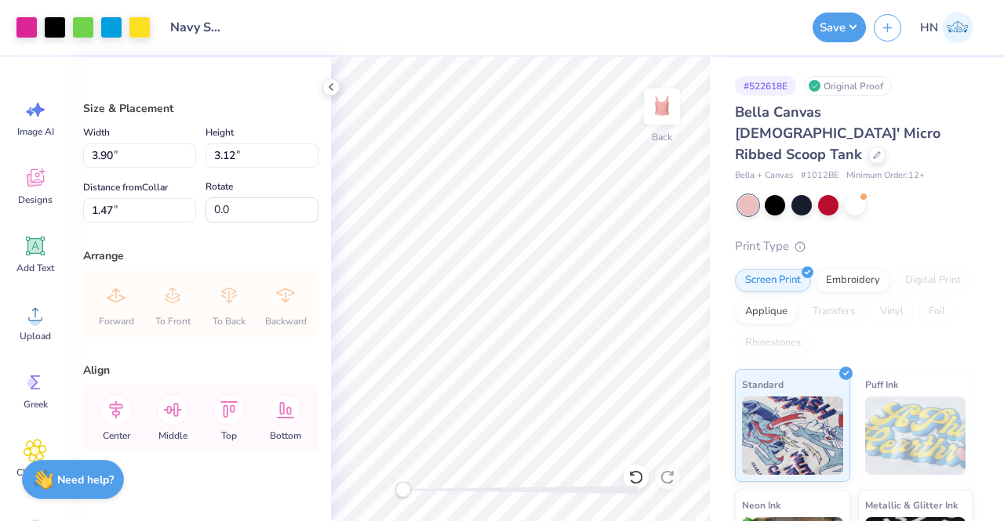
type input "1.47"
click at [839, 267] on div "Embroidery" at bounding box center [852, 279] width 74 height 24
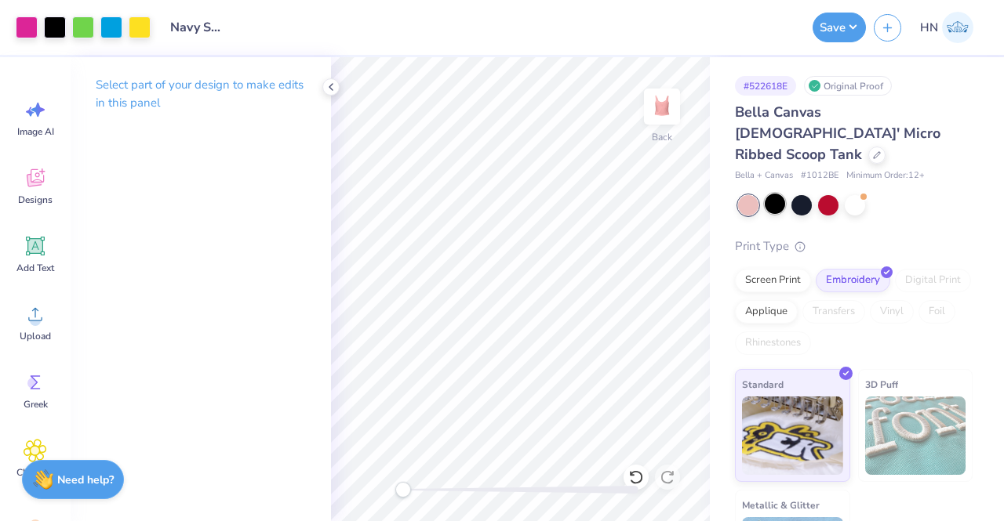
click at [781, 194] on div at bounding box center [774, 204] width 20 height 20
click at [804, 194] on div at bounding box center [801, 204] width 20 height 20
click at [800, 194] on div at bounding box center [801, 204] width 20 height 20
click at [829, 194] on div at bounding box center [828, 204] width 20 height 20
click at [864, 195] on div at bounding box center [855, 205] width 234 height 20
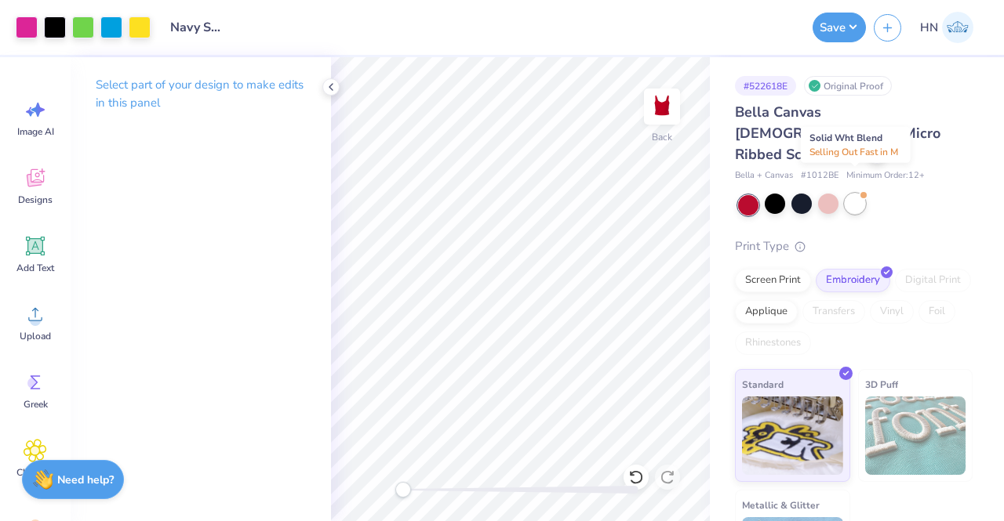
click at [864, 192] on div at bounding box center [863, 195] width 6 height 6
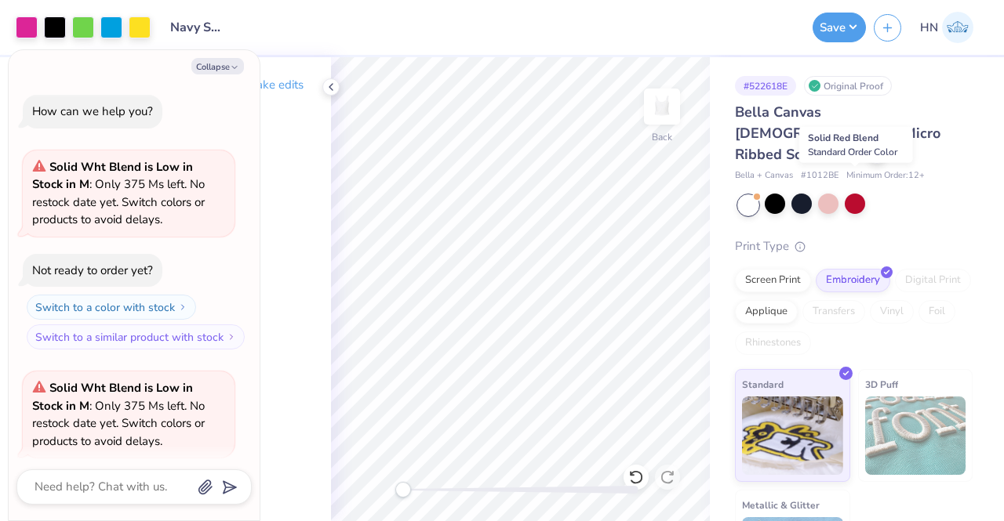
scroll to position [121, 0]
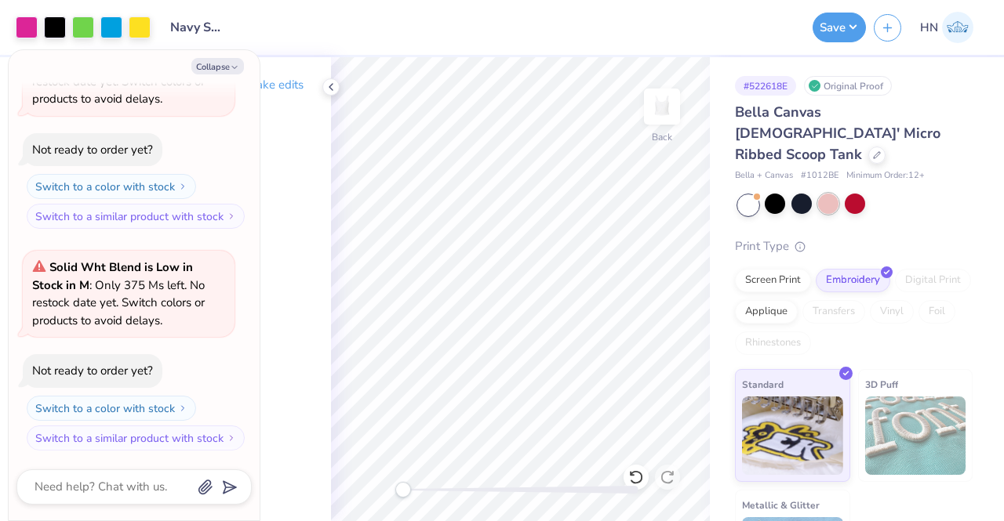
click at [825, 194] on div at bounding box center [828, 204] width 20 height 20
click at [824, 30] on button "Save" at bounding box center [838, 25] width 53 height 30
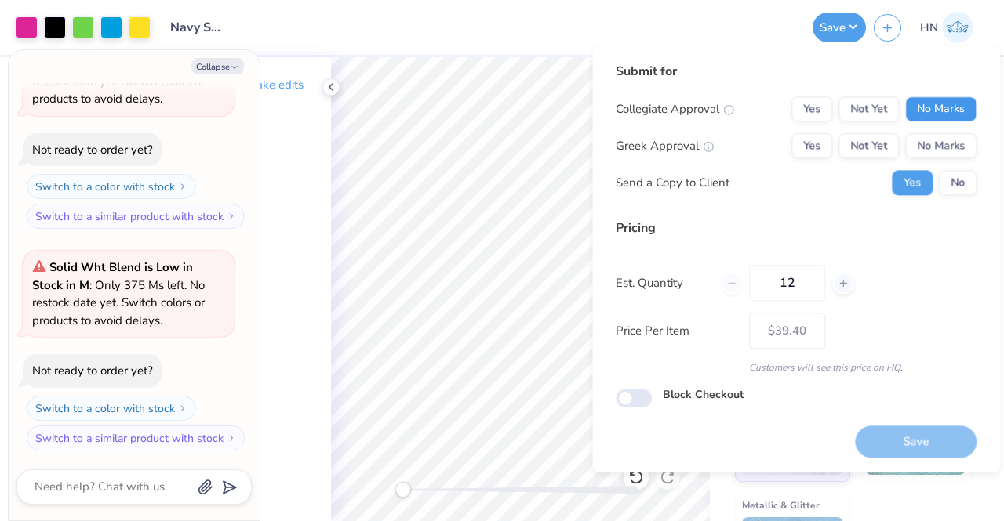
click at [914, 117] on button "No Marks" at bounding box center [940, 108] width 71 height 25
drag, startPoint x: 830, startPoint y: 139, endPoint x: 797, endPoint y: 283, distance: 148.0
click at [827, 146] on button "Yes" at bounding box center [811, 145] width 41 height 25
type textarea "x"
type input "– –"
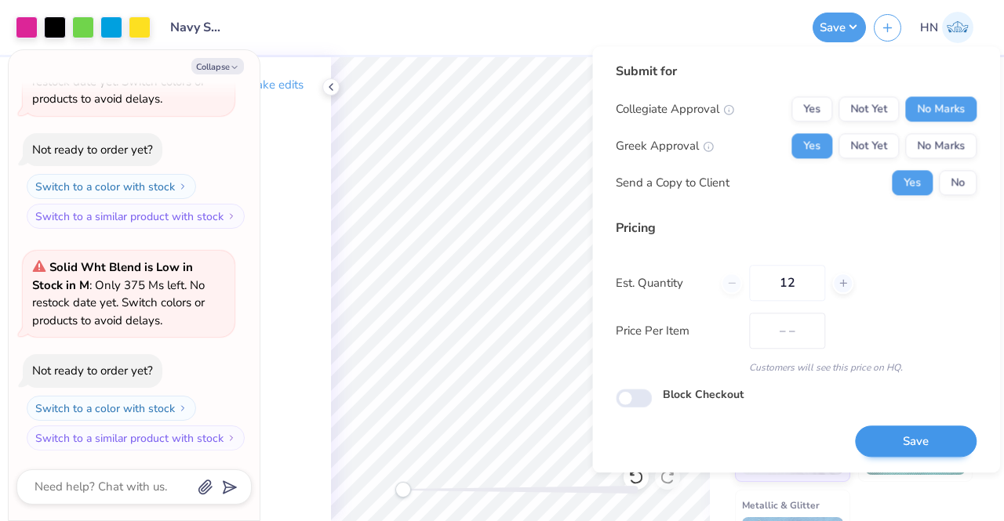
type textarea "x"
type input "$39.40"
click at [916, 445] on button "Save" at bounding box center [916, 442] width 122 height 32
type textarea "x"
type input "– –"
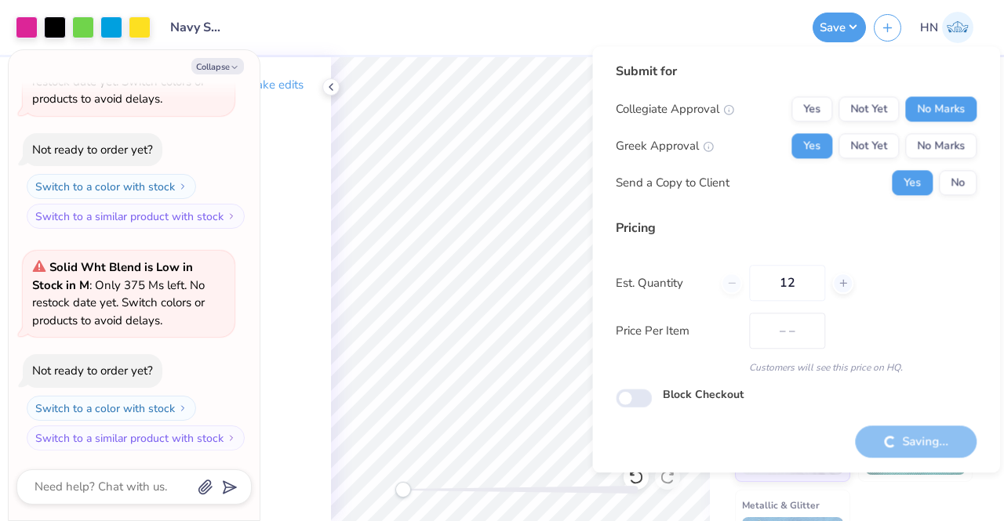
click at [234, 65] on icon "button" at bounding box center [234, 67] width 9 height 9
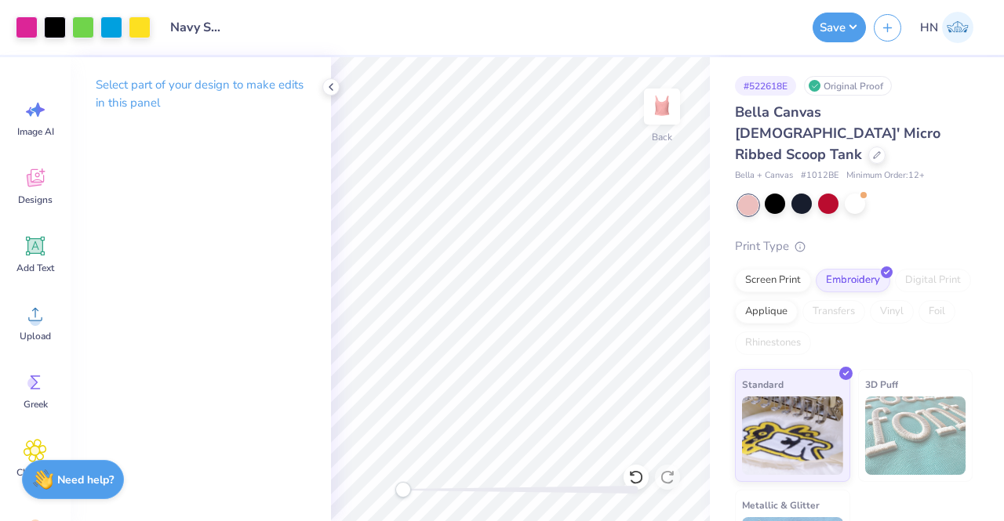
type textarea "x"
type input "$39.40"
click at [827, 26] on button "Save" at bounding box center [838, 25] width 53 height 30
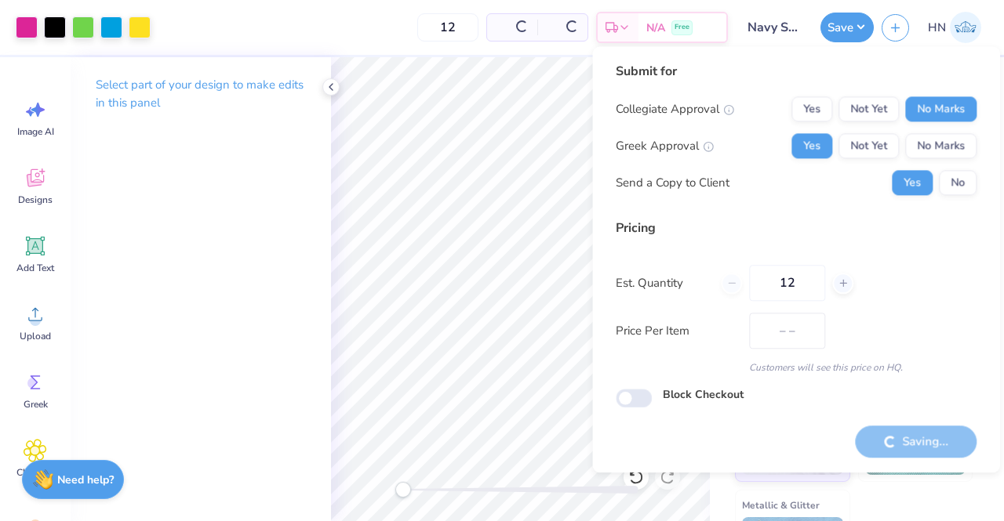
type input "– –"
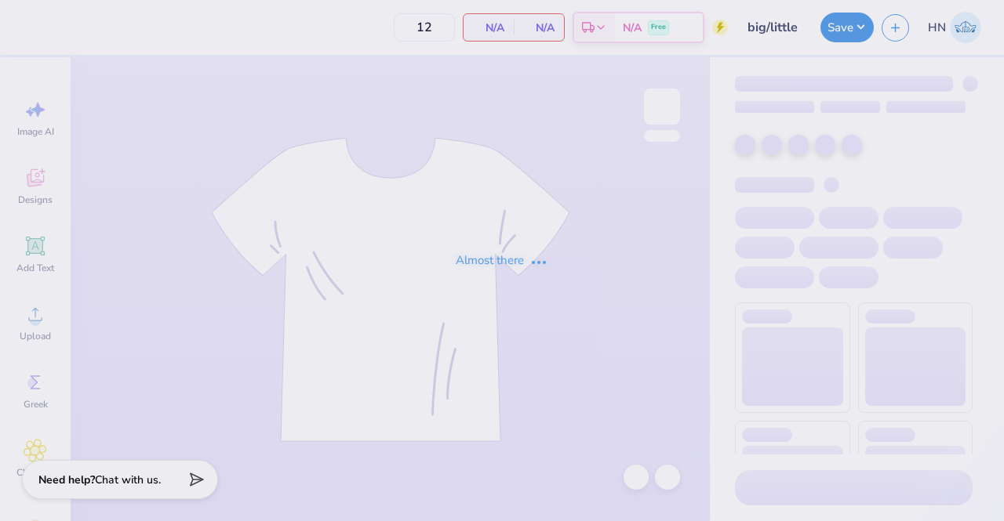
type input "big/little"
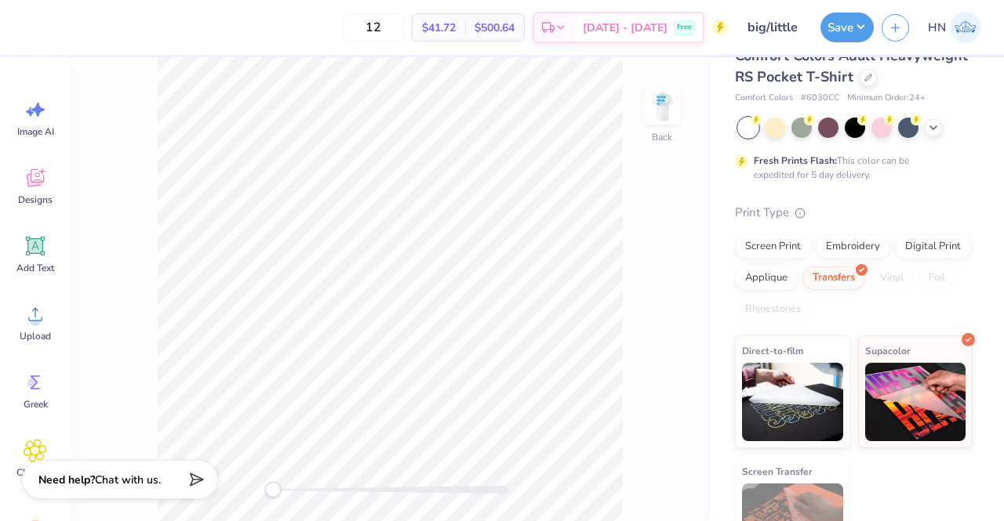
scroll to position [125, 0]
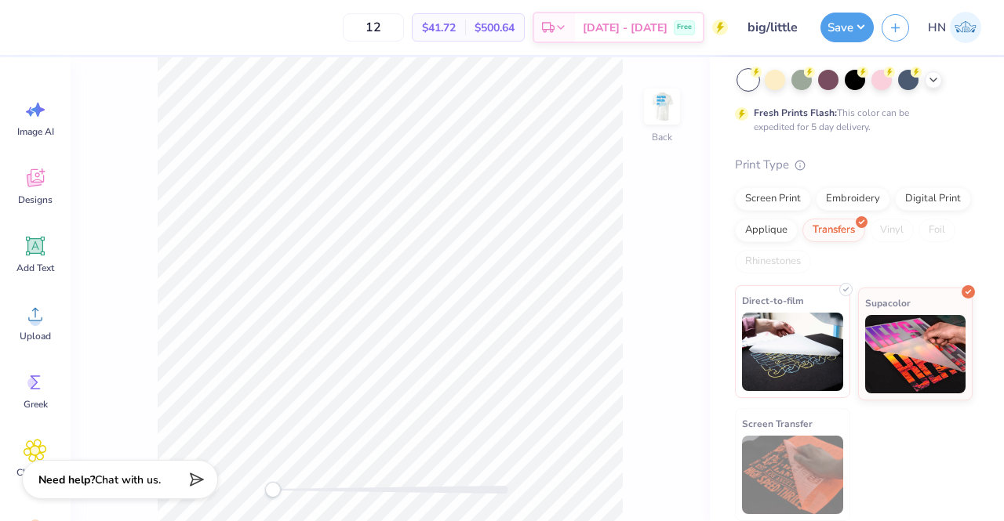
click at [767, 349] on img at bounding box center [792, 352] width 101 height 78
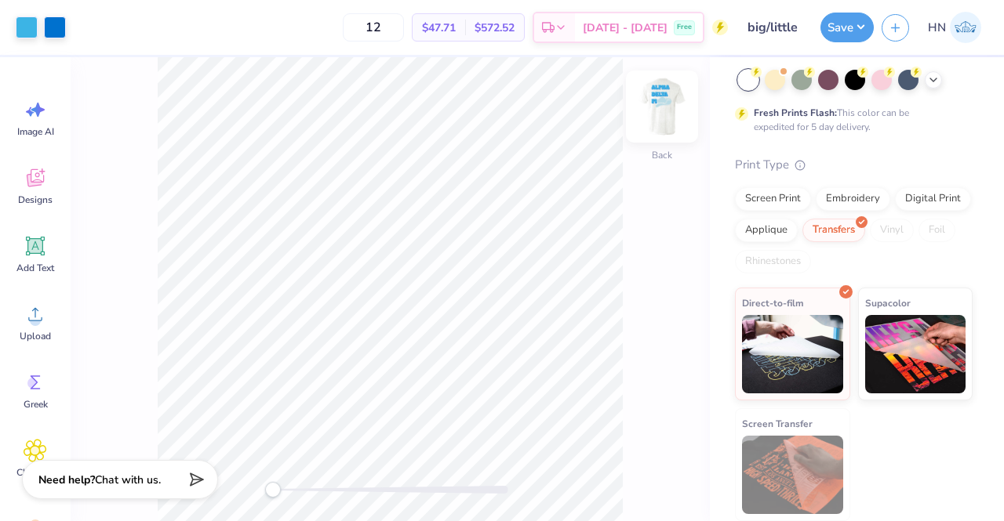
click at [657, 106] on img at bounding box center [661, 106] width 63 height 63
click at [662, 90] on img at bounding box center [661, 106] width 63 height 63
click at [660, 91] on img at bounding box center [661, 106] width 63 height 63
click at [848, 22] on button "Save" at bounding box center [846, 25] width 53 height 30
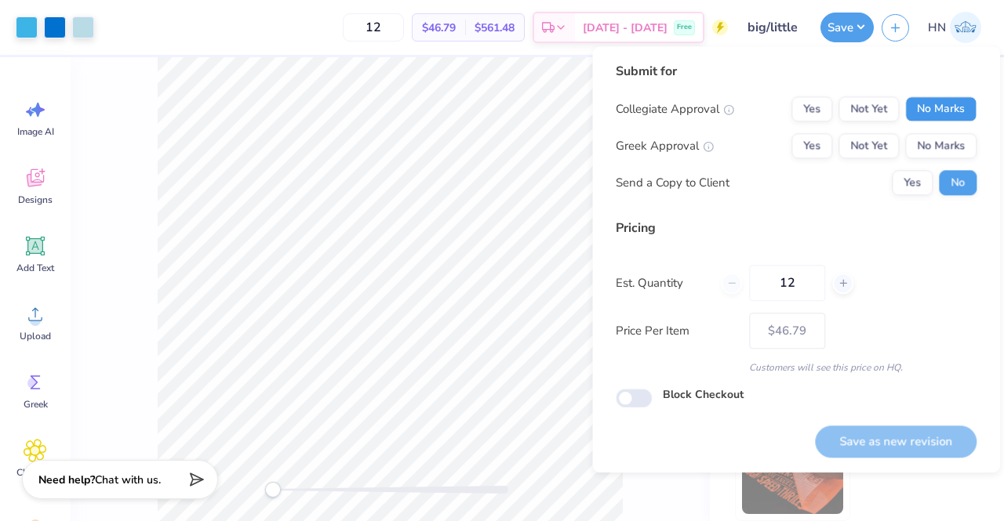
click at [939, 107] on button "No Marks" at bounding box center [940, 108] width 71 height 25
click at [795, 139] on button "Yes" at bounding box center [811, 145] width 41 height 25
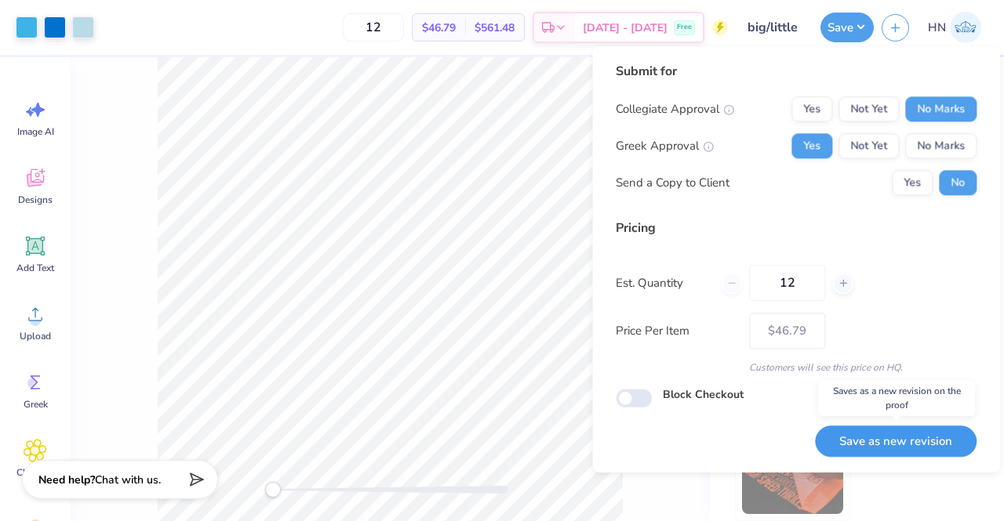
click at [954, 445] on button "Save as new revision" at bounding box center [896, 442] width 162 height 32
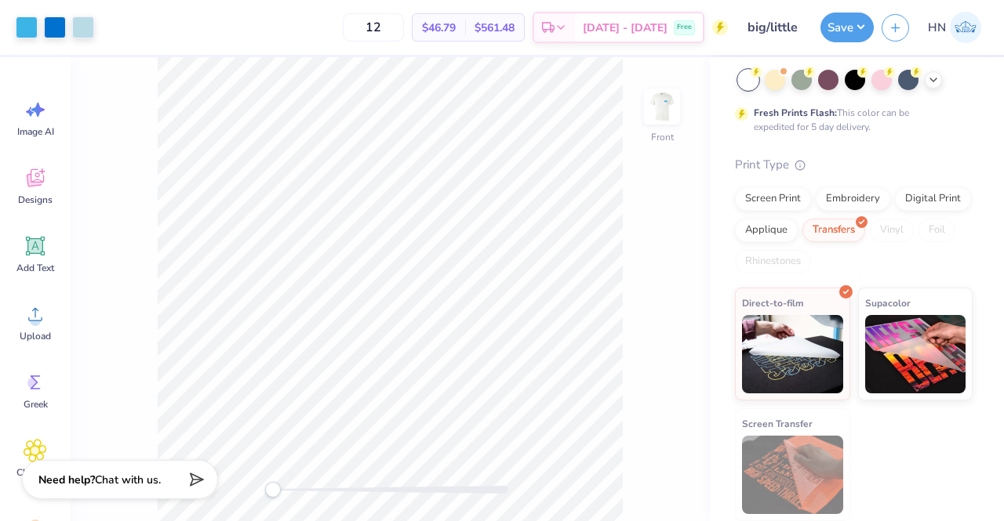
type input "$46.79"
click at [848, 35] on button "Save" at bounding box center [846, 25] width 53 height 30
click at [868, 18] on button "Save" at bounding box center [846, 25] width 53 height 30
